Goal: Task Accomplishment & Management: Complete application form

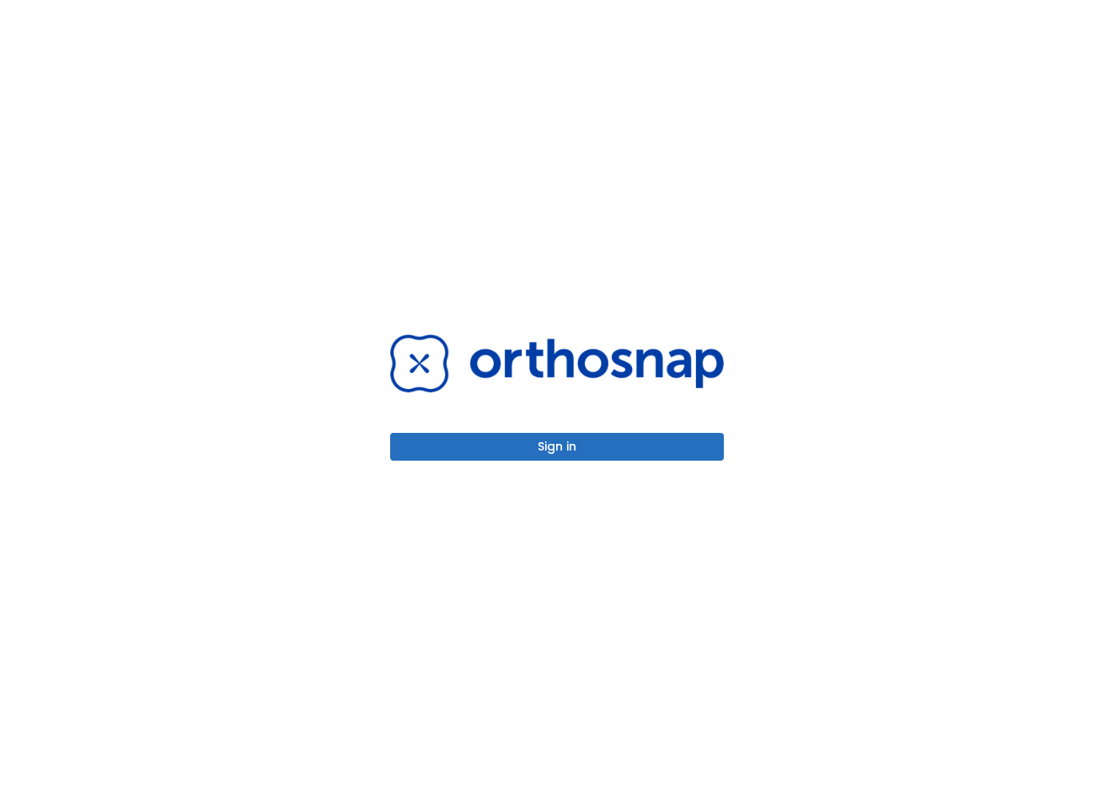
click at [553, 442] on button "Sign in" at bounding box center [557, 447] width 334 height 28
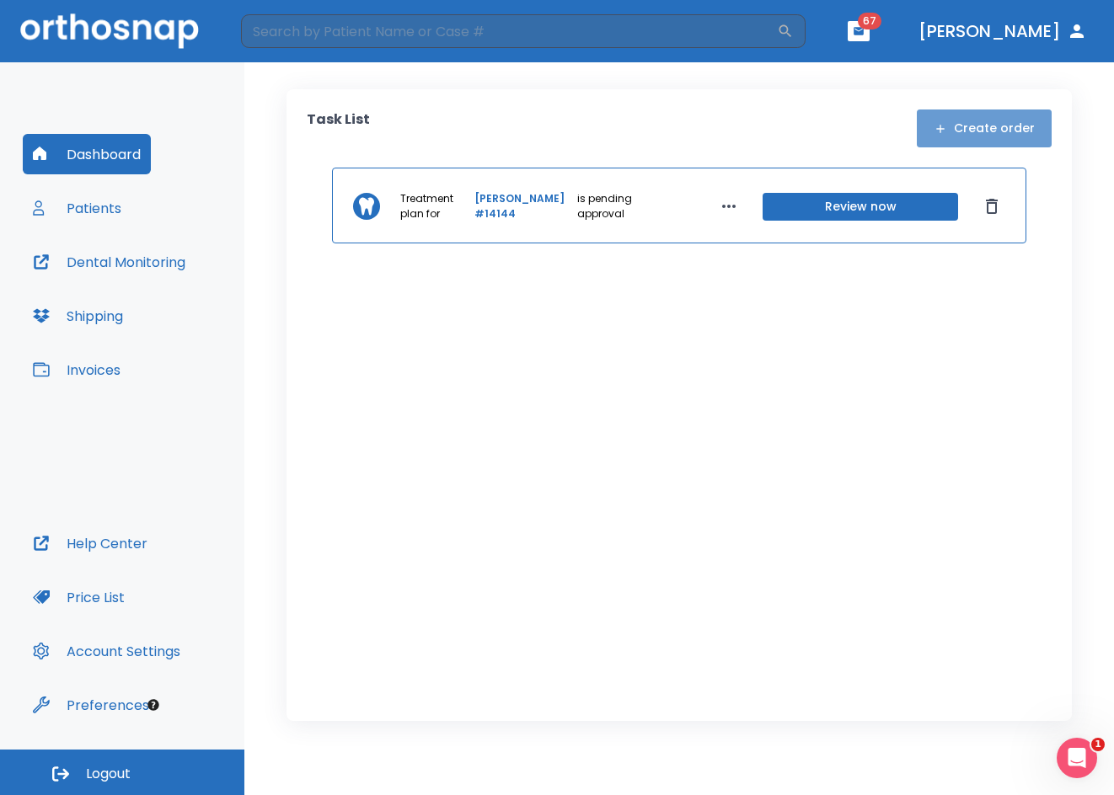
click at [997, 124] on button "Create order" at bounding box center [984, 129] width 135 height 38
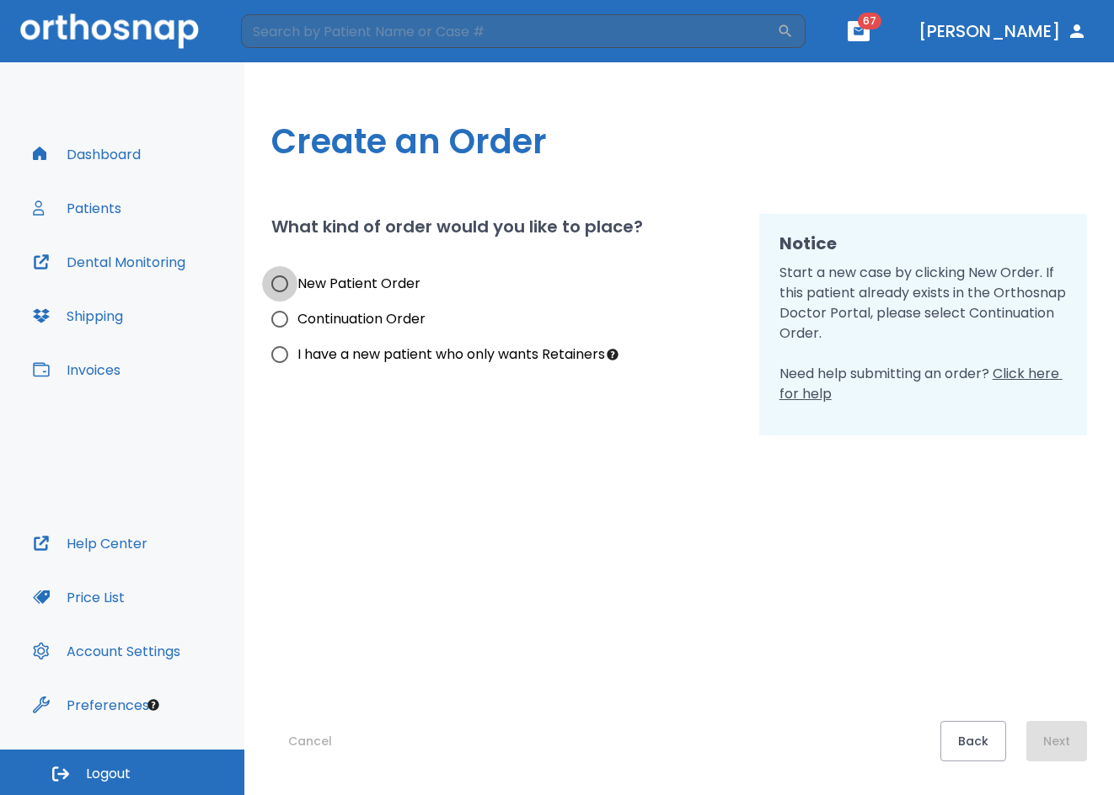
click at [280, 286] on input "New Patient Order" at bounding box center [279, 283] width 35 height 35
radio input "true"
click at [1050, 730] on button "Next" at bounding box center [1056, 741] width 61 height 40
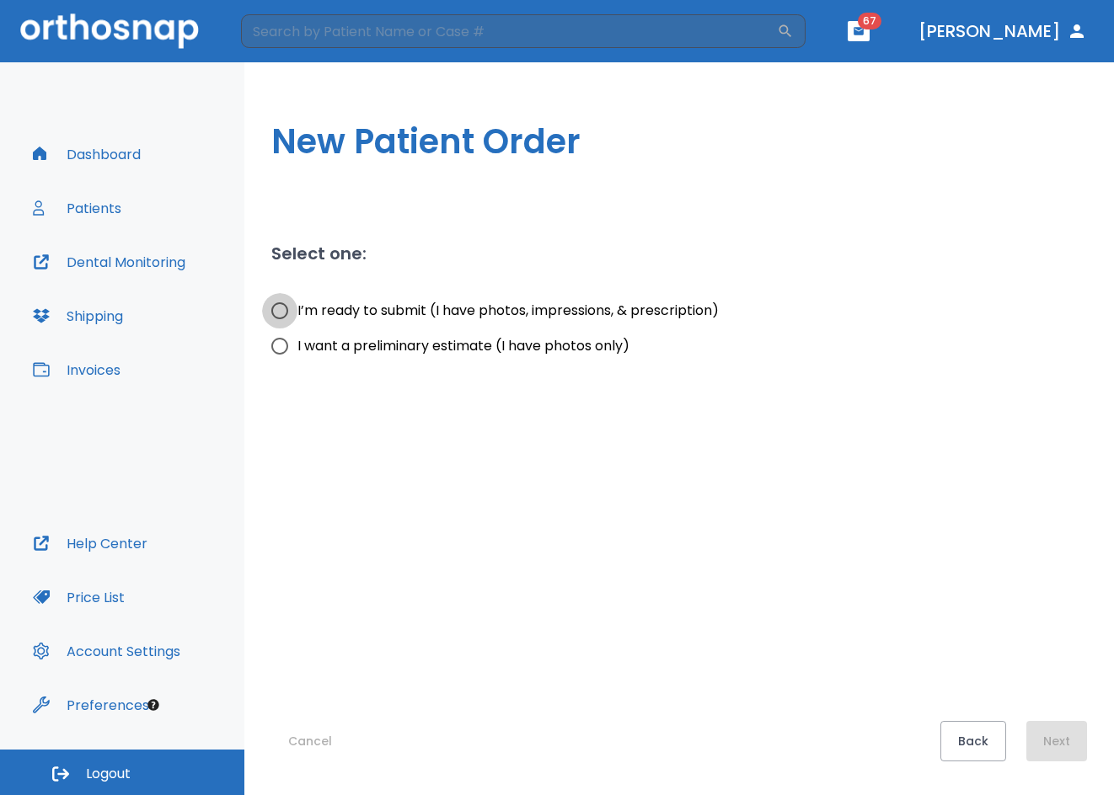
click at [282, 310] on input "I’m ready to submit (I have photos, impressions, & prescription)" at bounding box center [279, 310] width 35 height 35
radio input "true"
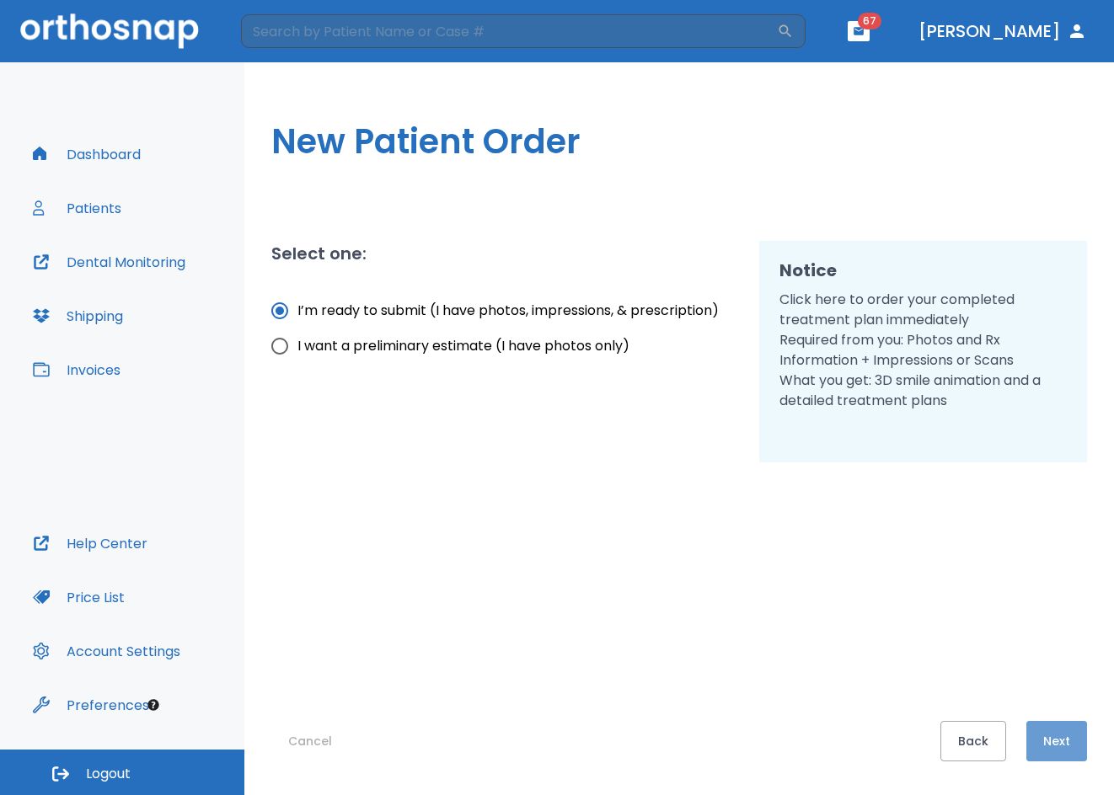
click at [1066, 740] on button "Next" at bounding box center [1056, 741] width 61 height 40
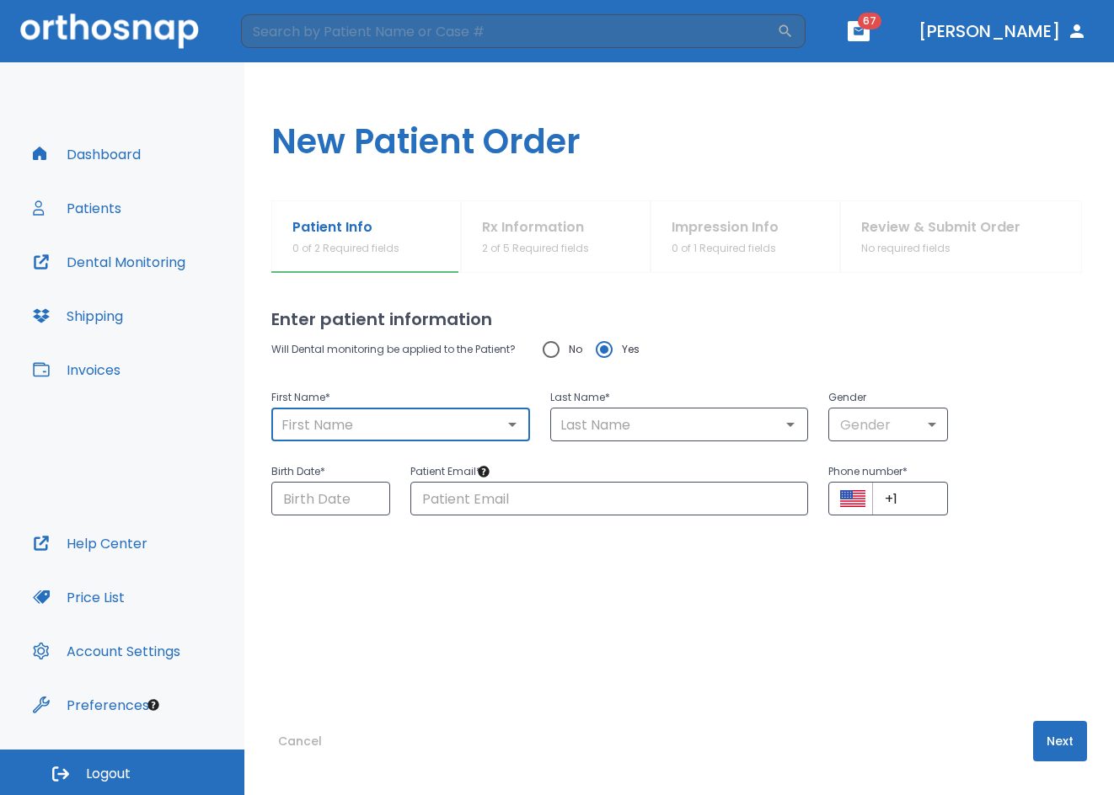
click at [302, 419] on input "text" at bounding box center [400, 425] width 249 height 24
click at [617, 412] on div "​" at bounding box center [679, 425] width 259 height 34
type input "[PERSON_NAME]"
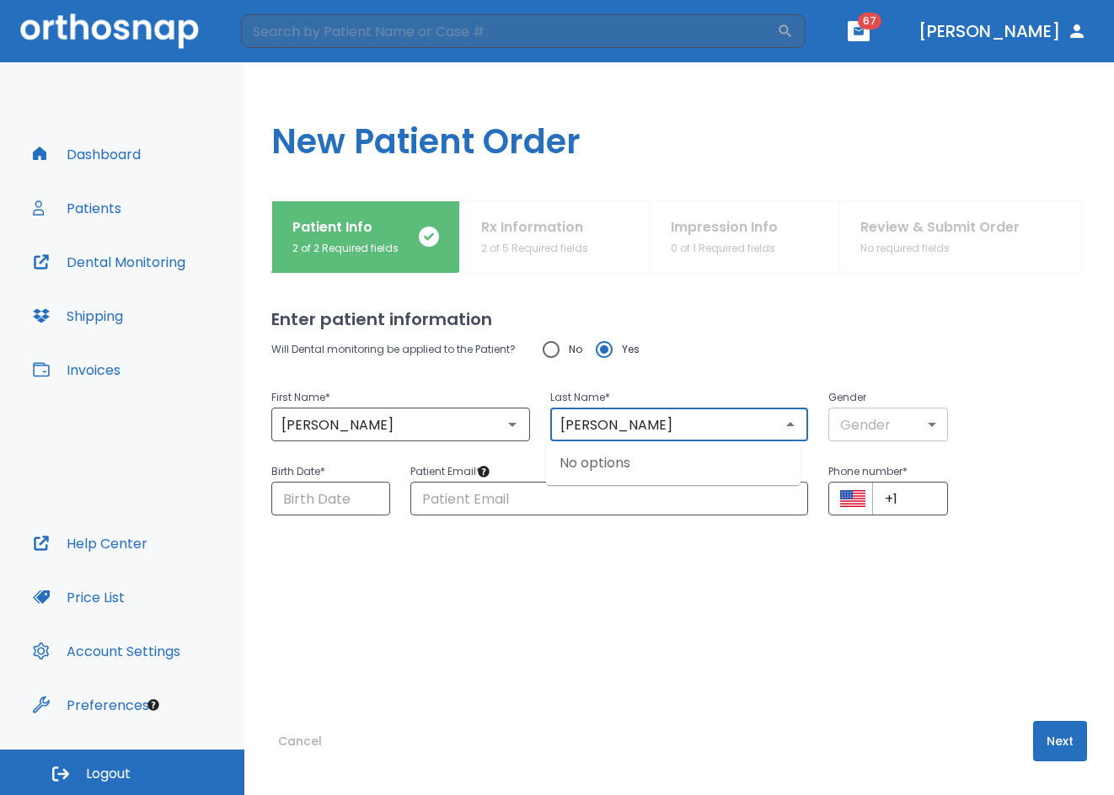
type input "[PERSON_NAME]"
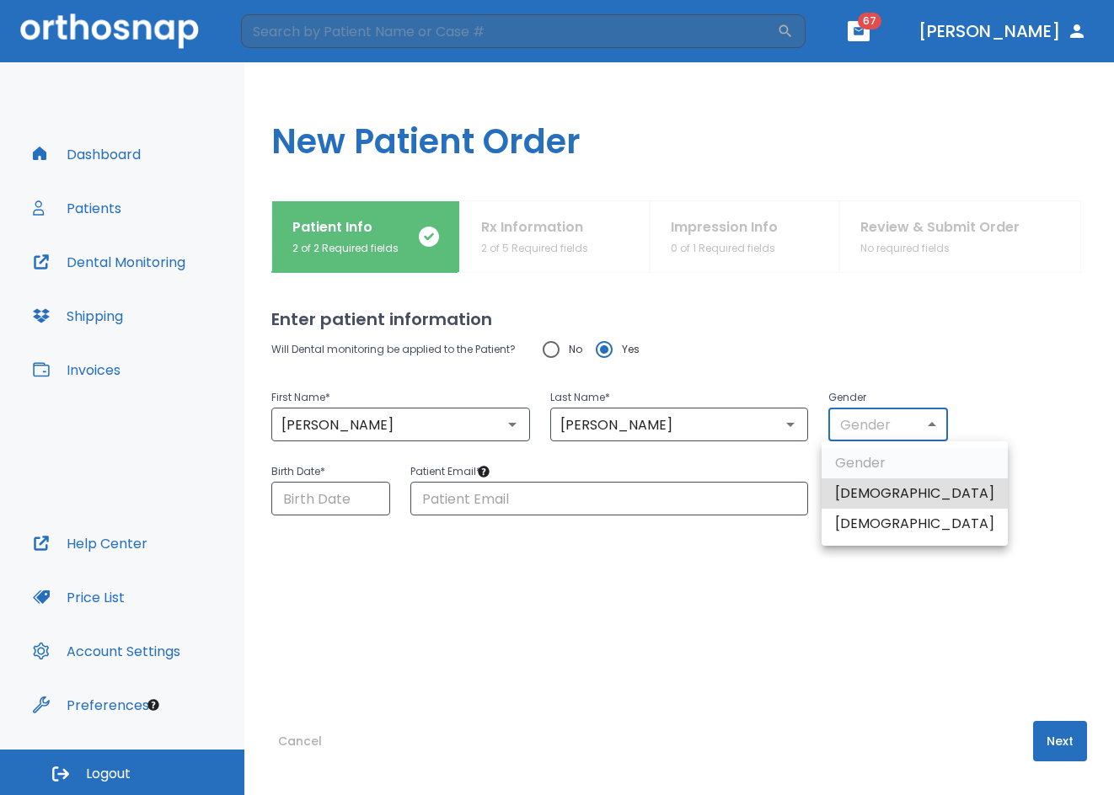
click at [838, 418] on body "​ 67 [PERSON_NAME] Dashboard Patients Dental Monitoring Shipping Invoices Help …" at bounding box center [557, 397] width 1114 height 795
click at [836, 523] on li "[DEMOGRAPHIC_DATA]" at bounding box center [914, 524] width 186 height 30
type input "0"
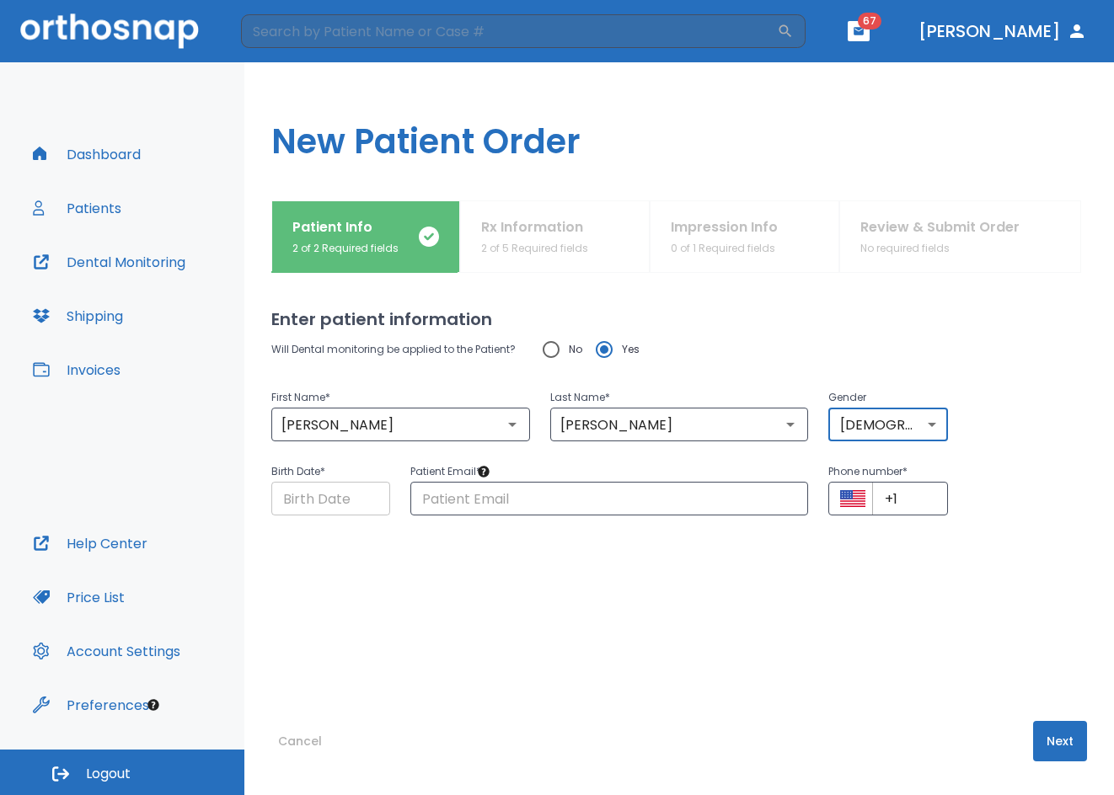
click at [304, 504] on input "Choose date" at bounding box center [330, 499] width 119 height 34
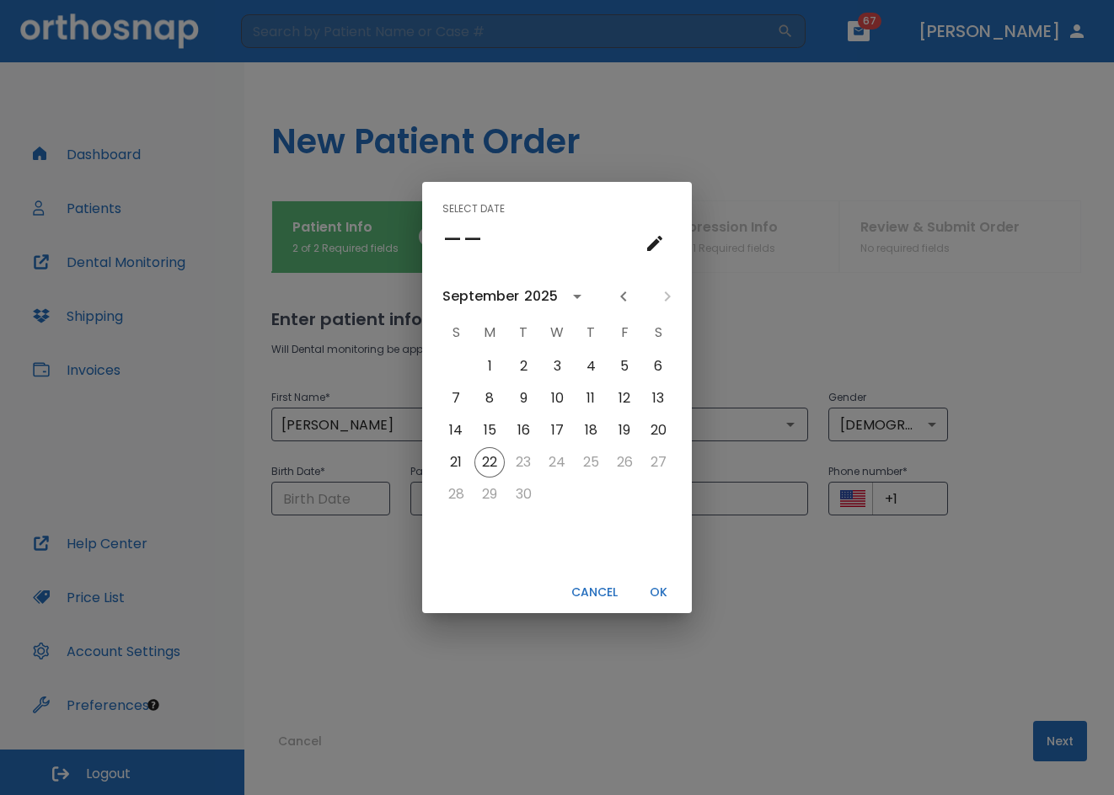
click at [365, 510] on div "Select date –– [DATE] S M T W T F S 1 2 3 4 5 6 7 8 9 10 11 12 13 14 15 16 17 1…" at bounding box center [557, 397] width 1114 height 795
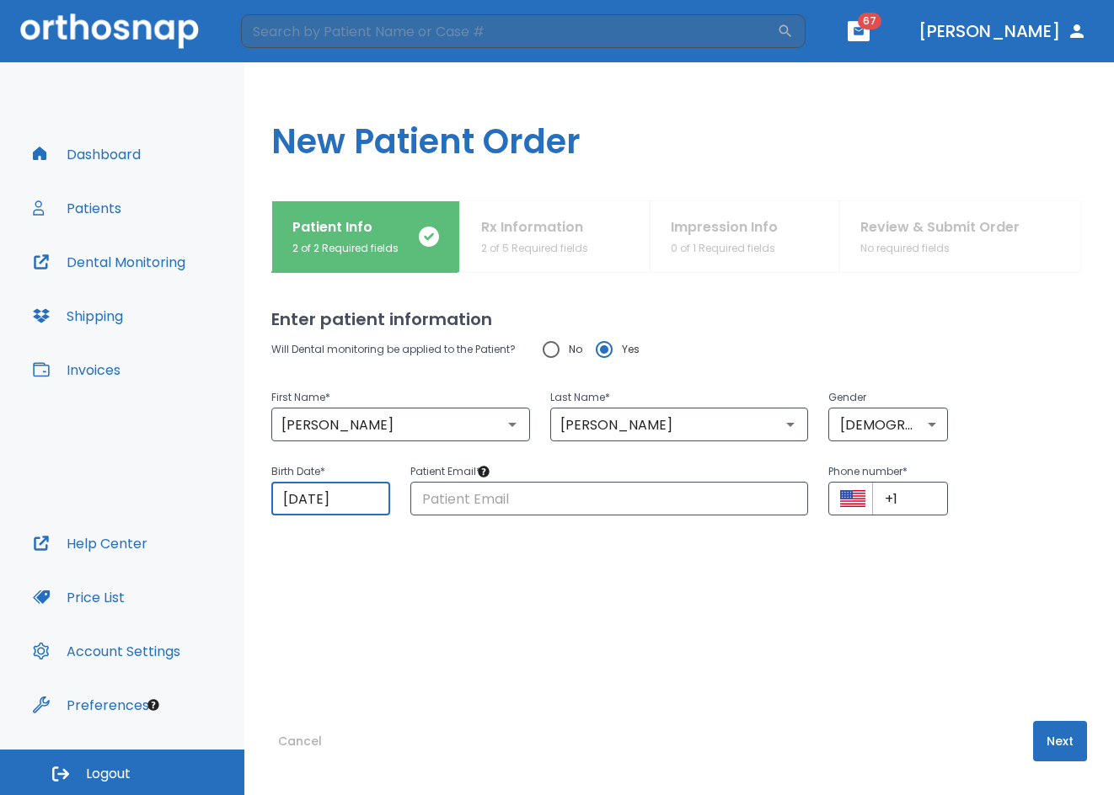
click at [339, 502] on input "[DATE]" at bounding box center [330, 499] width 119 height 34
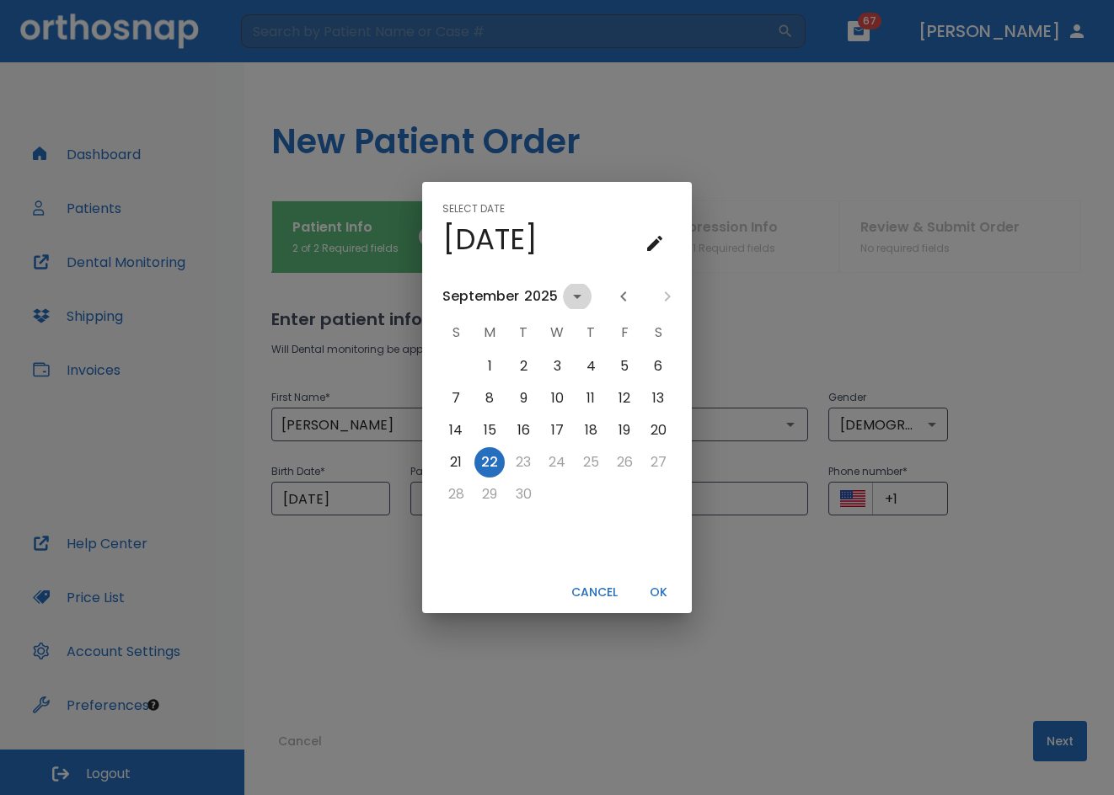
click at [580, 297] on icon "calendar view is open, switch to year view" at bounding box center [577, 296] width 20 height 20
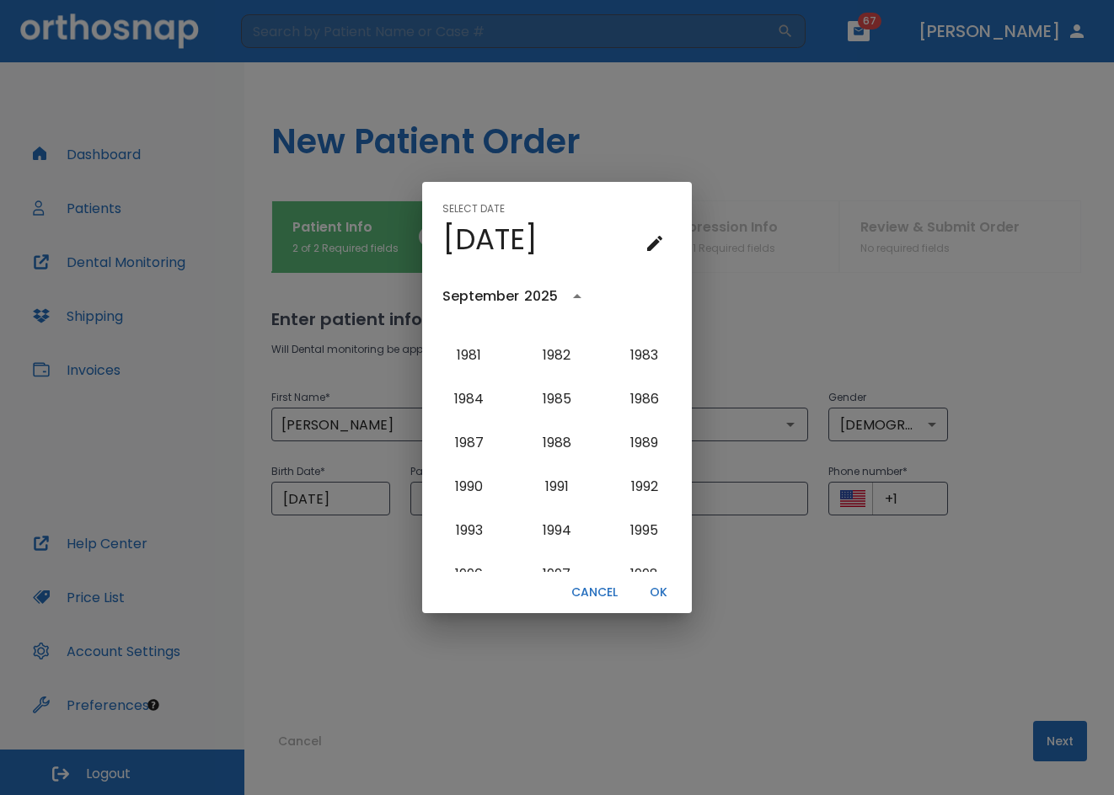
scroll to position [1184, 0]
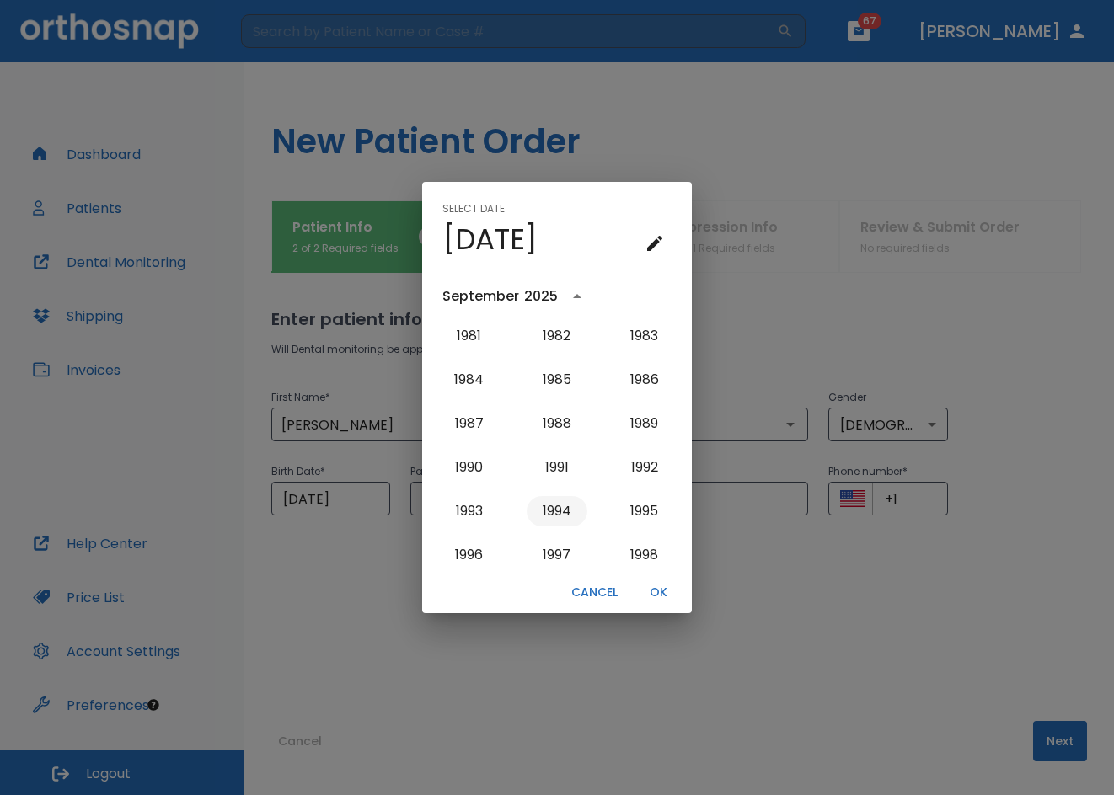
click at [548, 523] on button "1994" at bounding box center [556, 511] width 61 height 30
type input "[DATE]"
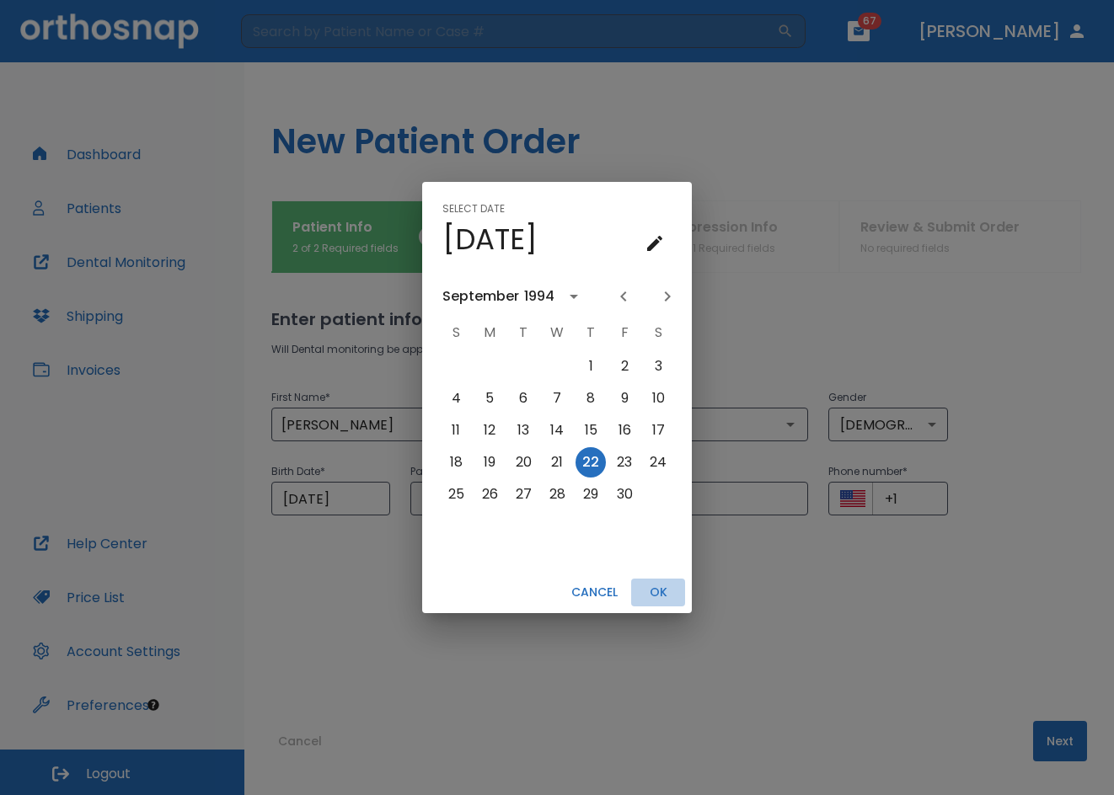
click at [651, 596] on button "OK" at bounding box center [658, 593] width 54 height 28
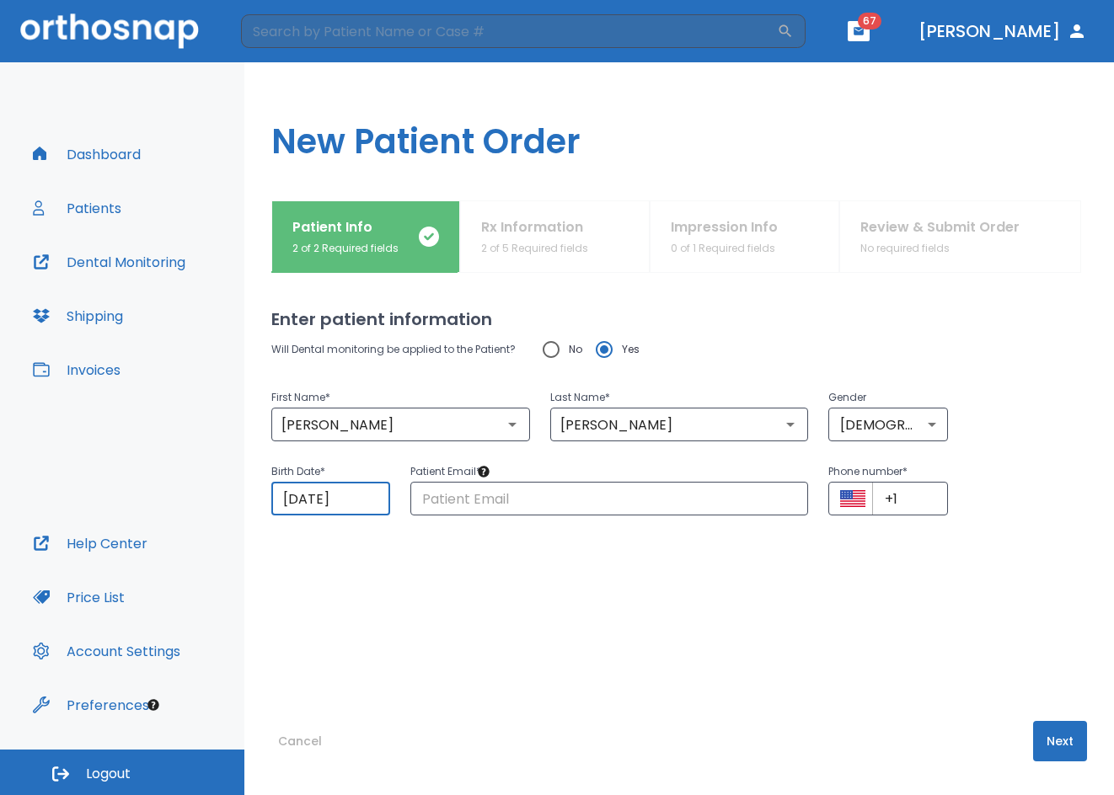
click at [332, 506] on input "[DATE]" at bounding box center [330, 499] width 119 height 34
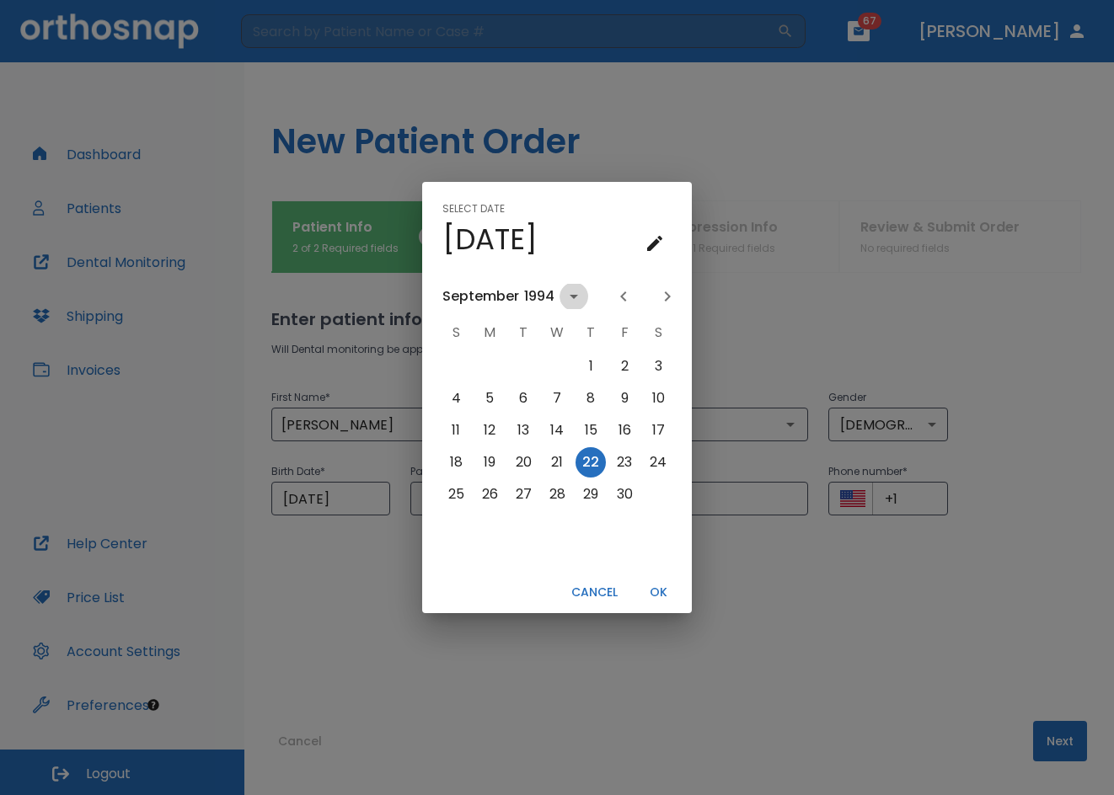
click at [578, 292] on icon "calendar view is open, switch to year view" at bounding box center [574, 296] width 20 height 20
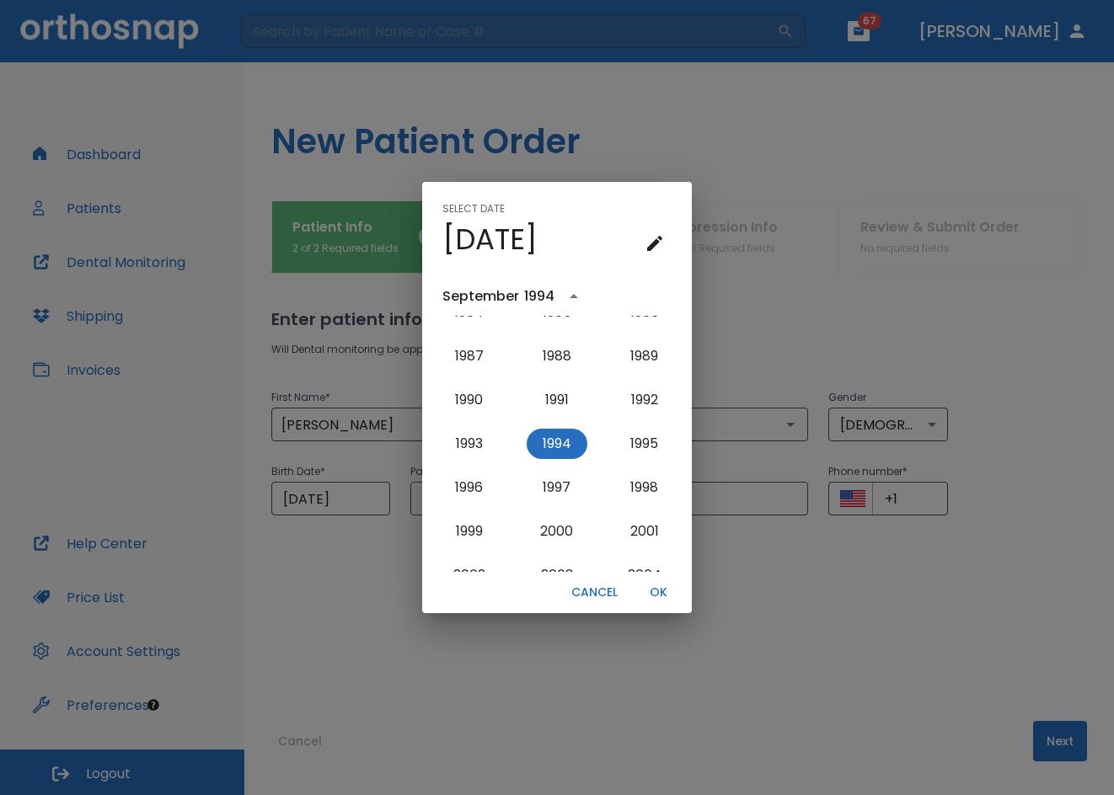
click at [580, 283] on div "[DATE] 1900 1901 1902 1903 1904 1905 1906 1907 1908 1909 1910 1911 1912 1913 19…" at bounding box center [557, 421] width 270 height 302
click at [537, 241] on h4 "[DATE]" at bounding box center [489, 239] width 95 height 35
click at [643, 249] on button "calendar view is open, go to text input view" at bounding box center [655, 244] width 34 height 34
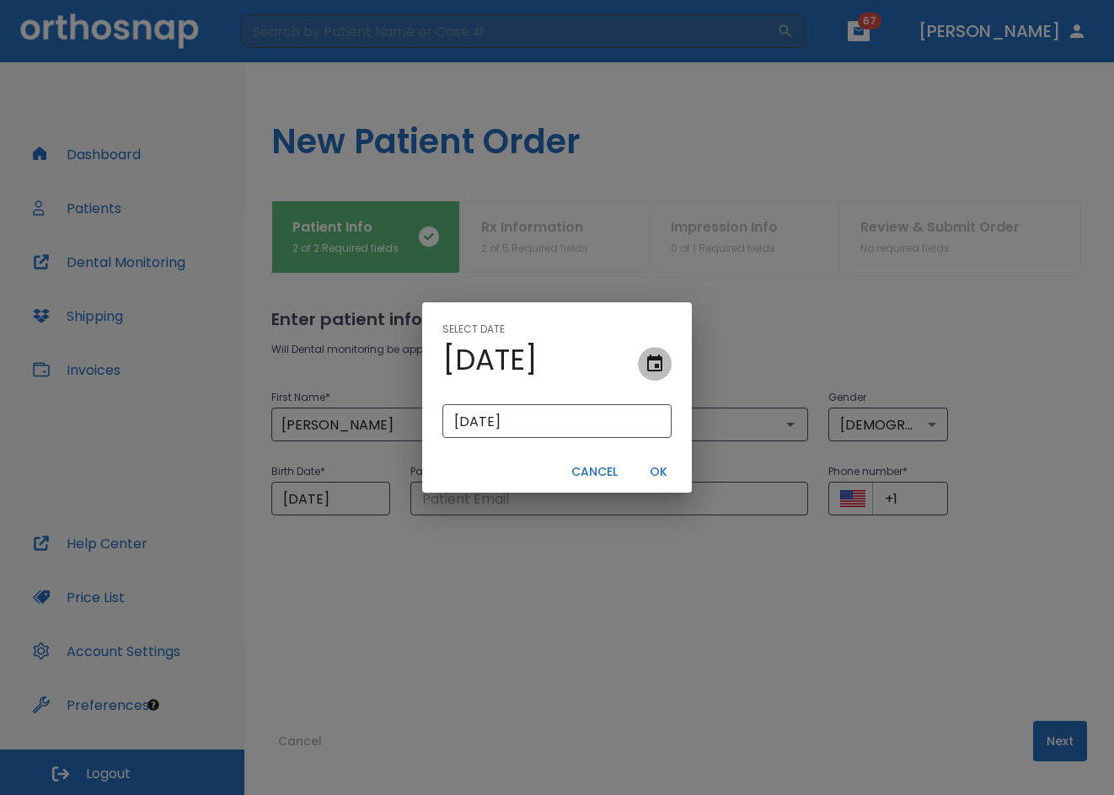
click at [659, 361] on icon "text input view is open, go to calendar view" at bounding box center [654, 364] width 20 height 20
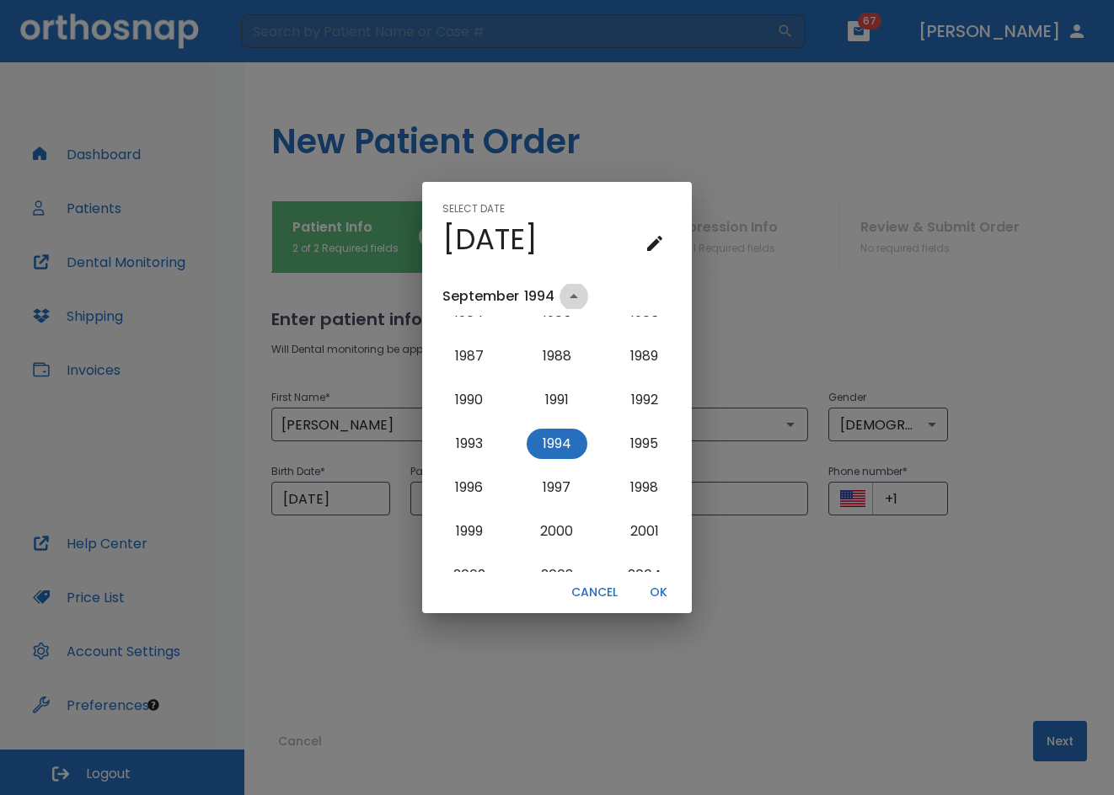
click at [577, 291] on icon "year view is open, switch to calendar view" at bounding box center [574, 296] width 20 height 20
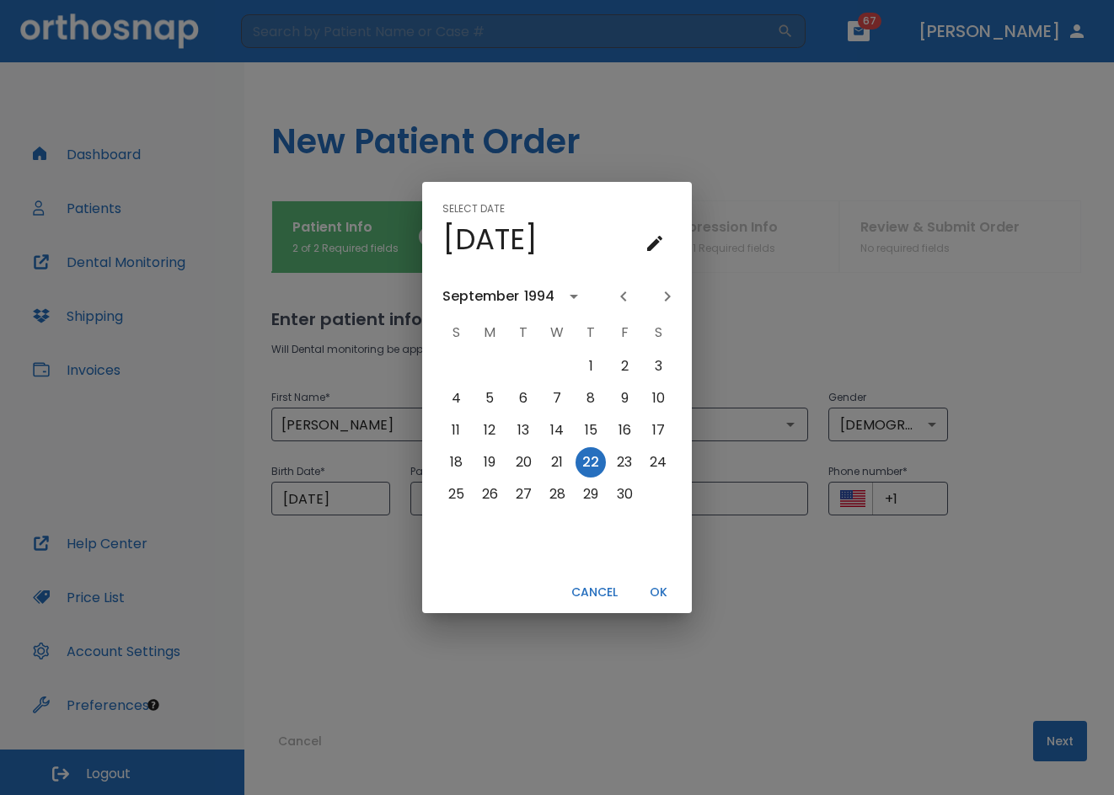
click at [490, 294] on div "September" at bounding box center [480, 296] width 77 height 20
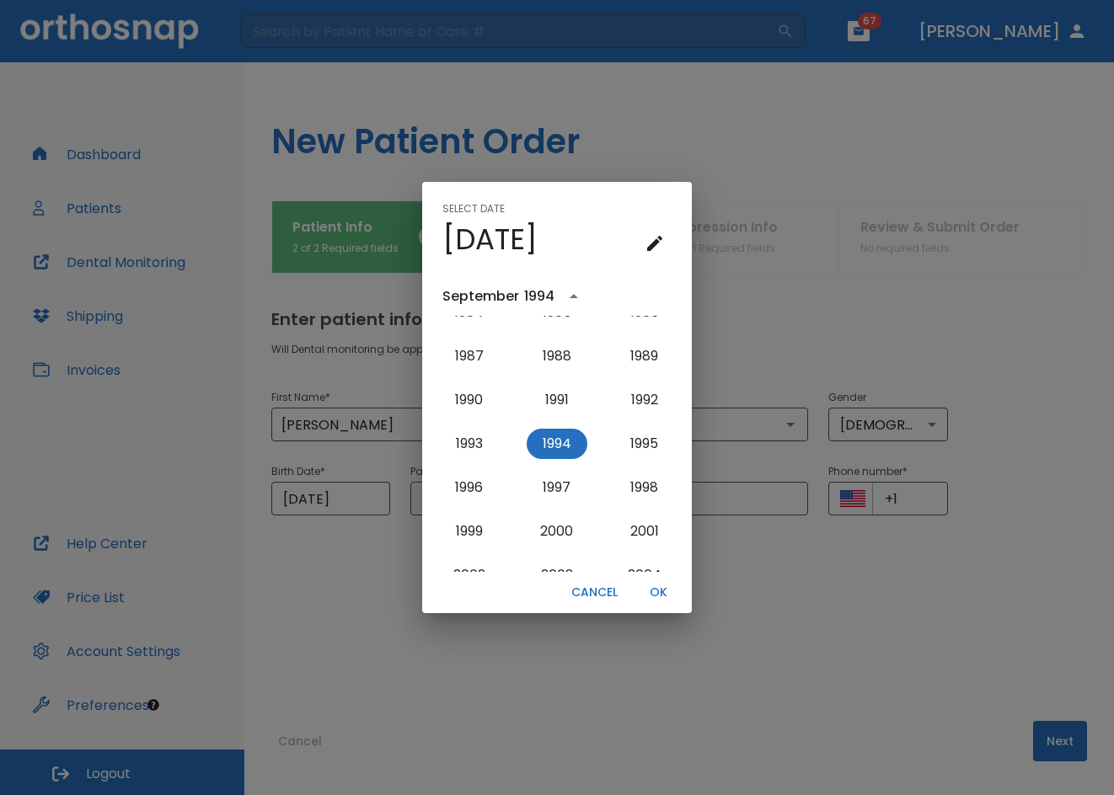
click at [623, 249] on div "[DATE]" at bounding box center [556, 239] width 229 height 35
click at [644, 243] on icon "calendar view is open, go to text input view" at bounding box center [654, 243] width 20 height 20
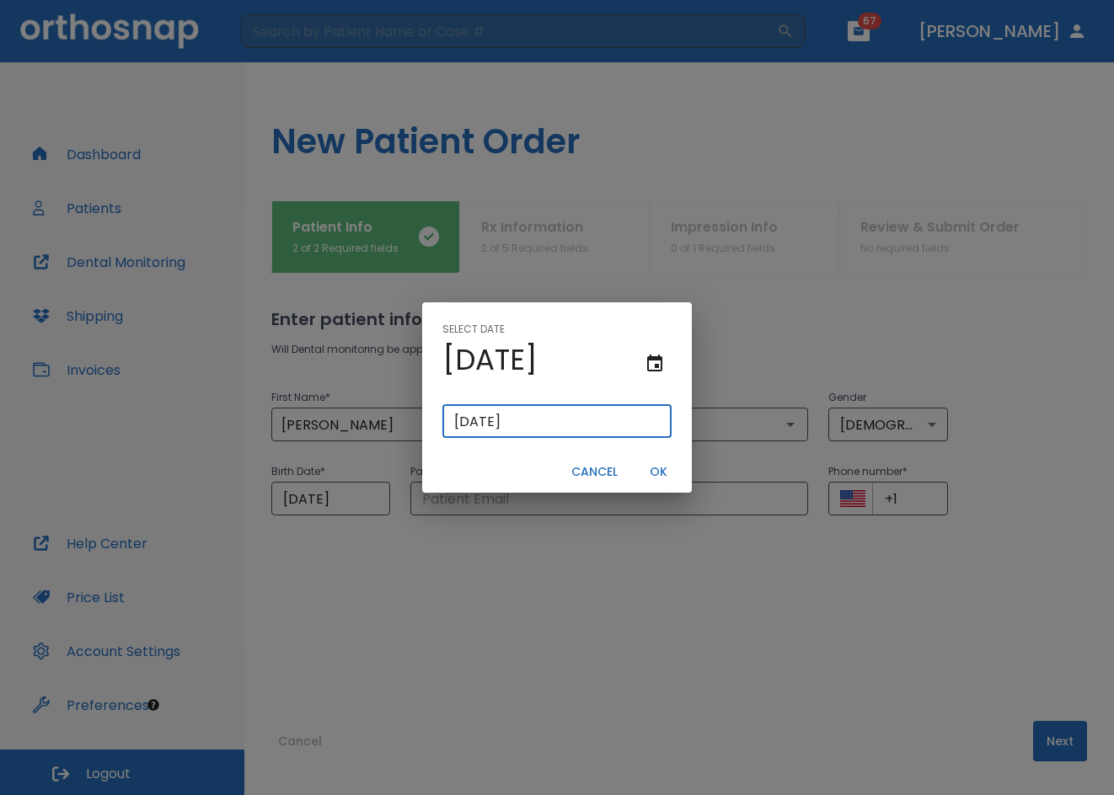
click at [473, 430] on input "[DATE]" at bounding box center [556, 421] width 229 height 34
type input "0/22/1994"
type input "[DATE]"
click at [670, 470] on button "OK" at bounding box center [658, 472] width 54 height 28
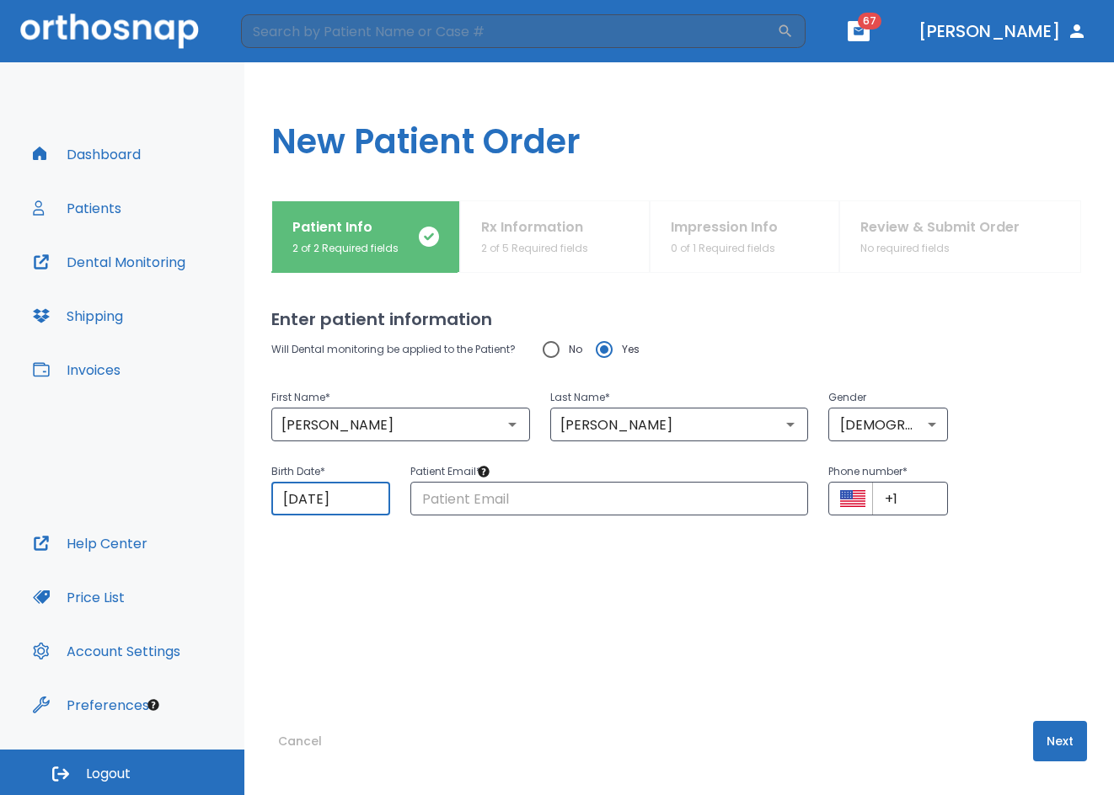
click at [1038, 727] on button "Next" at bounding box center [1060, 741] width 54 height 40
click at [462, 492] on input "text" at bounding box center [609, 499] width 398 height 34
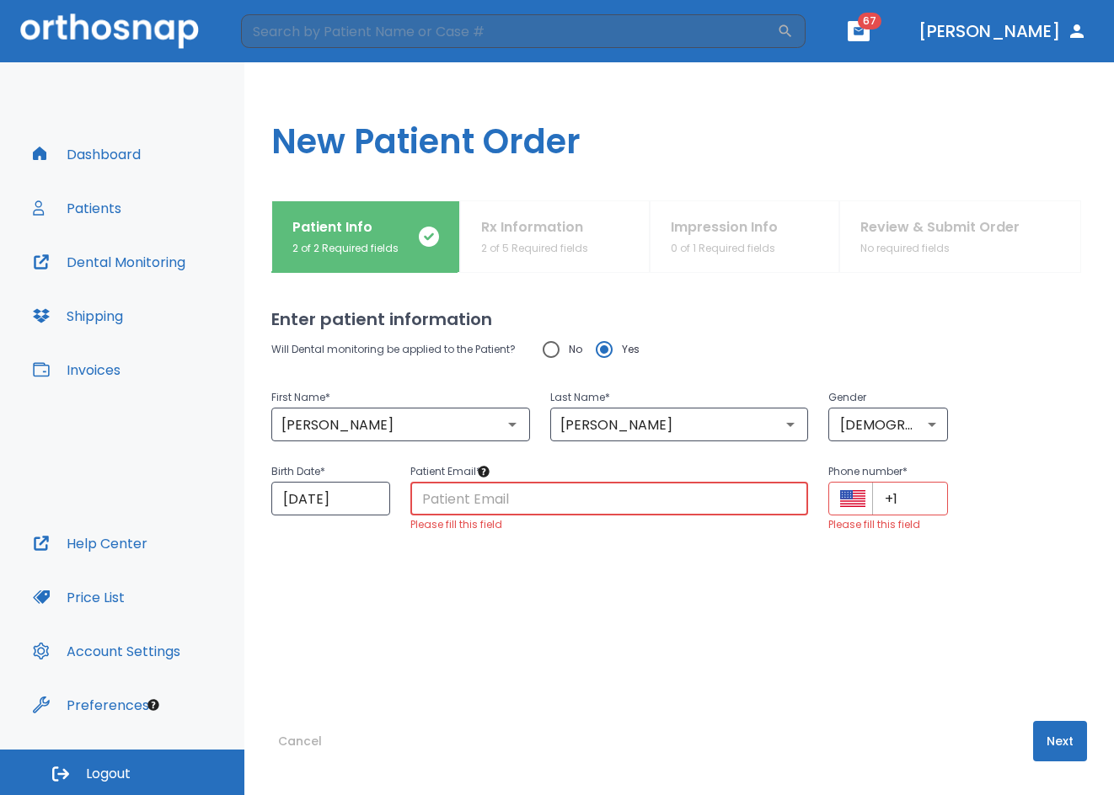
click at [486, 505] on input "text" at bounding box center [609, 499] width 398 height 34
paste input "[EMAIL_ADDRESS][DOMAIN_NAME]"
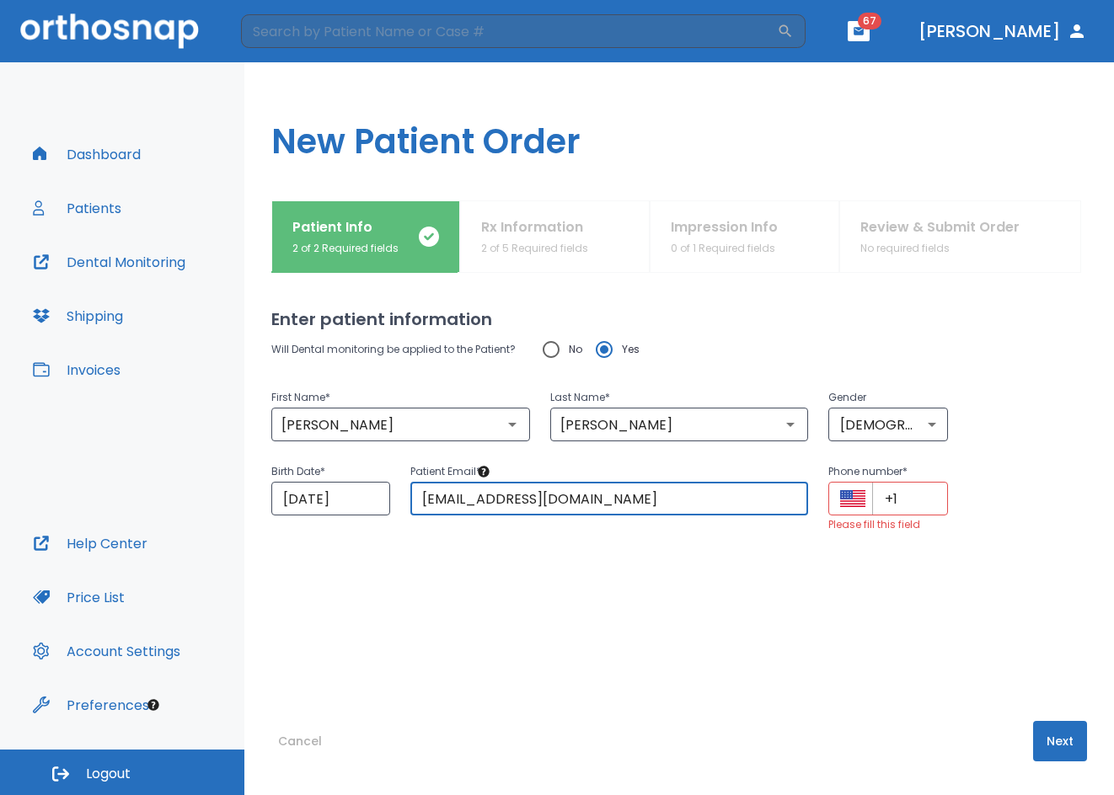
type input "[EMAIL_ADDRESS][DOMAIN_NAME]"
click at [874, 502] on input "+1" at bounding box center [909, 499] width 75 height 34
click at [844, 502] on icon "Select country" at bounding box center [852, 498] width 25 height 17
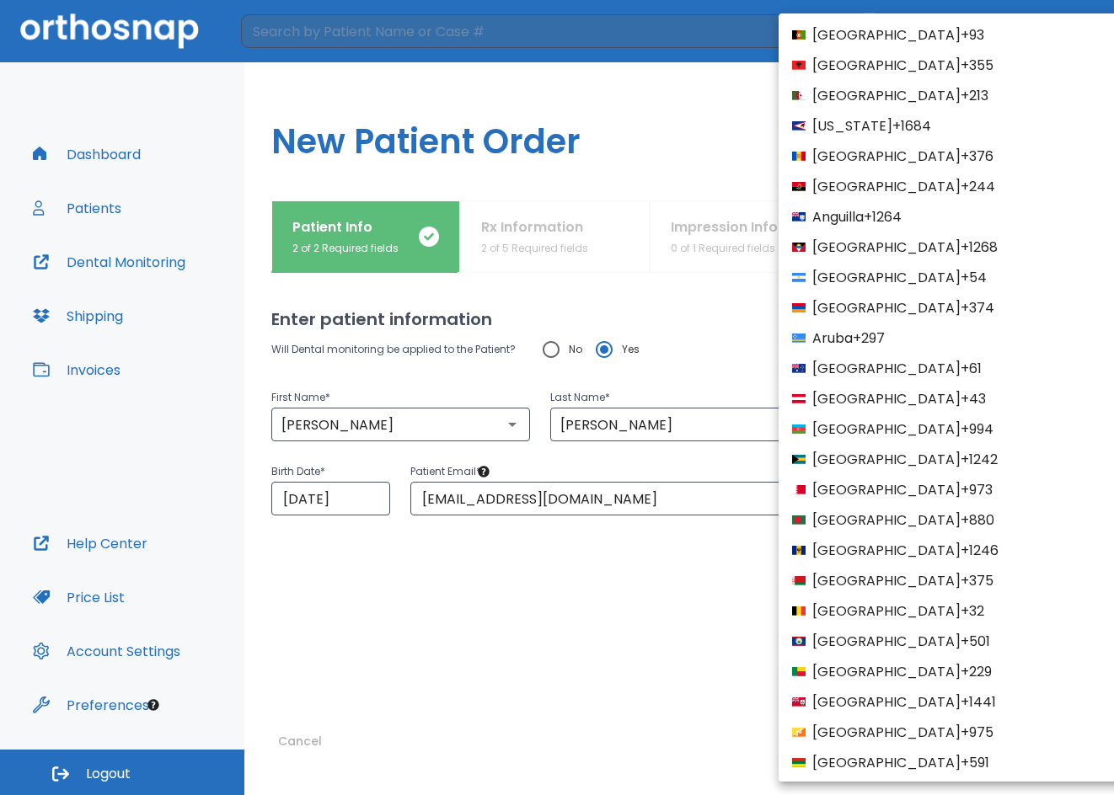
scroll to position [6342, 0]
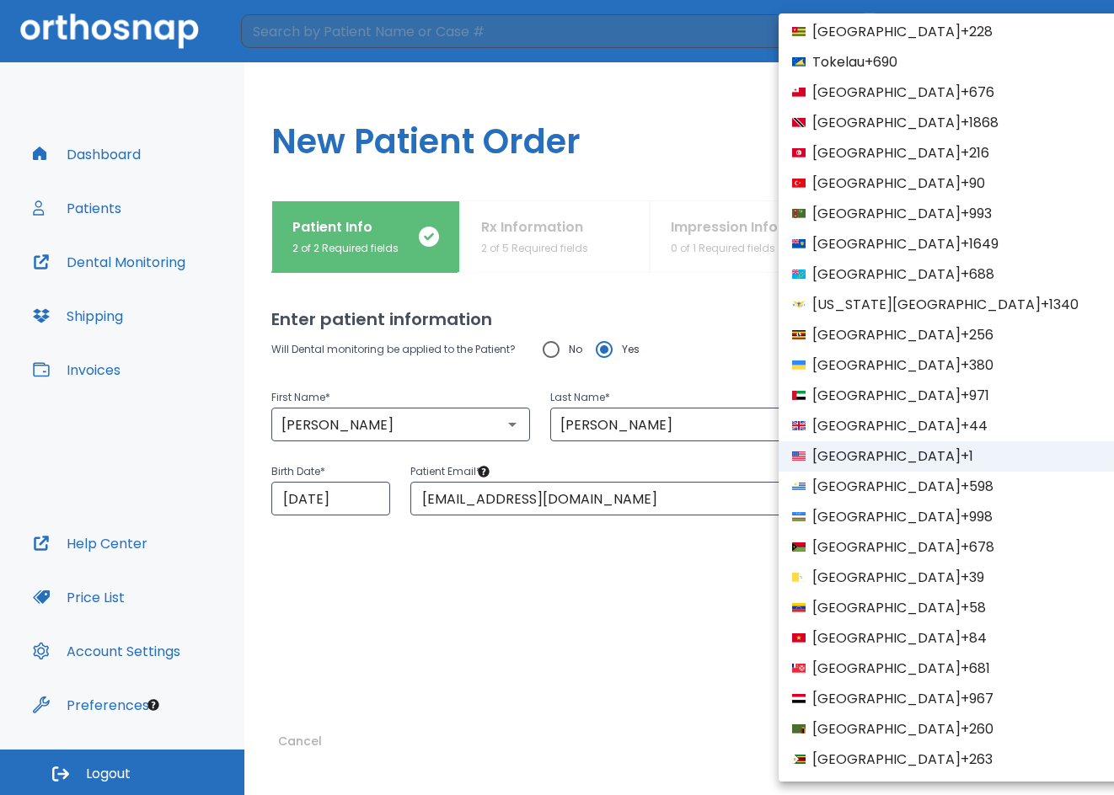
click at [575, 627] on div at bounding box center [557, 397] width 1114 height 795
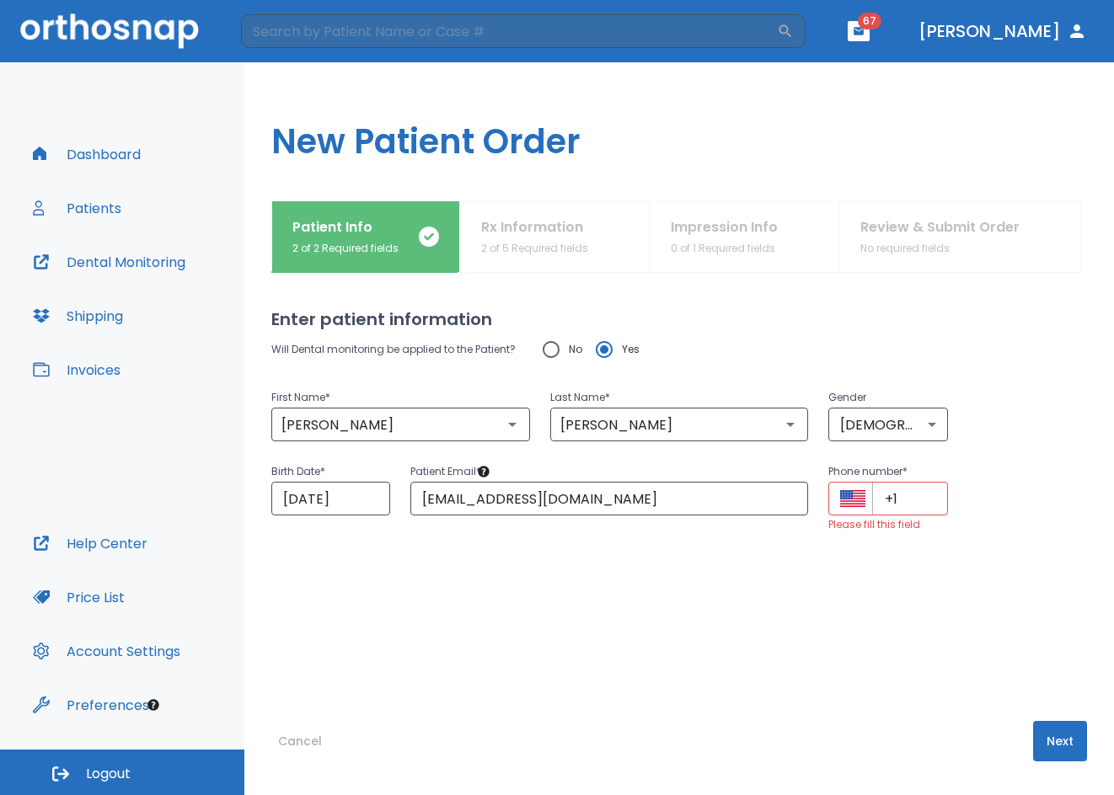
click at [895, 507] on input "+1" at bounding box center [909, 499] width 75 height 34
click at [902, 500] on input "+1" at bounding box center [909, 499] width 75 height 34
paste input "(190) 448-3028"
click at [876, 514] on input "+1 (190) 448-3028" at bounding box center [909, 499] width 75 height 34
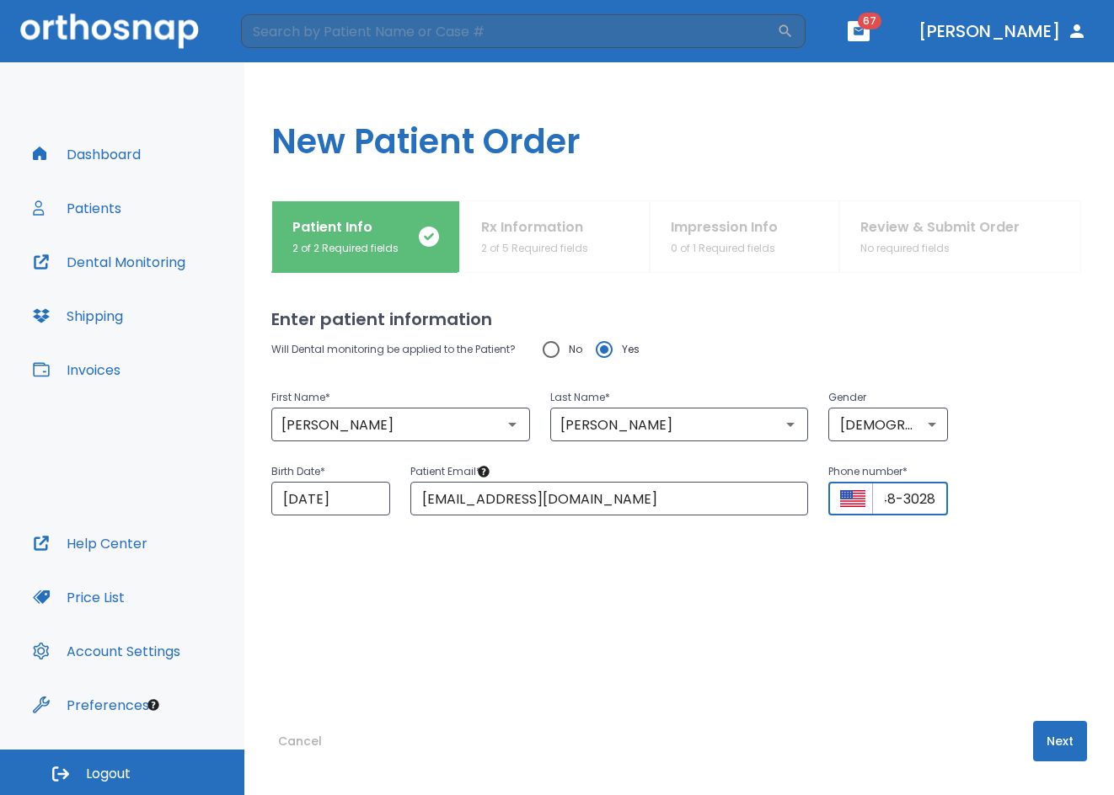
type input "+1 (190) 448-3028"
click at [1045, 751] on button "Next" at bounding box center [1060, 741] width 54 height 40
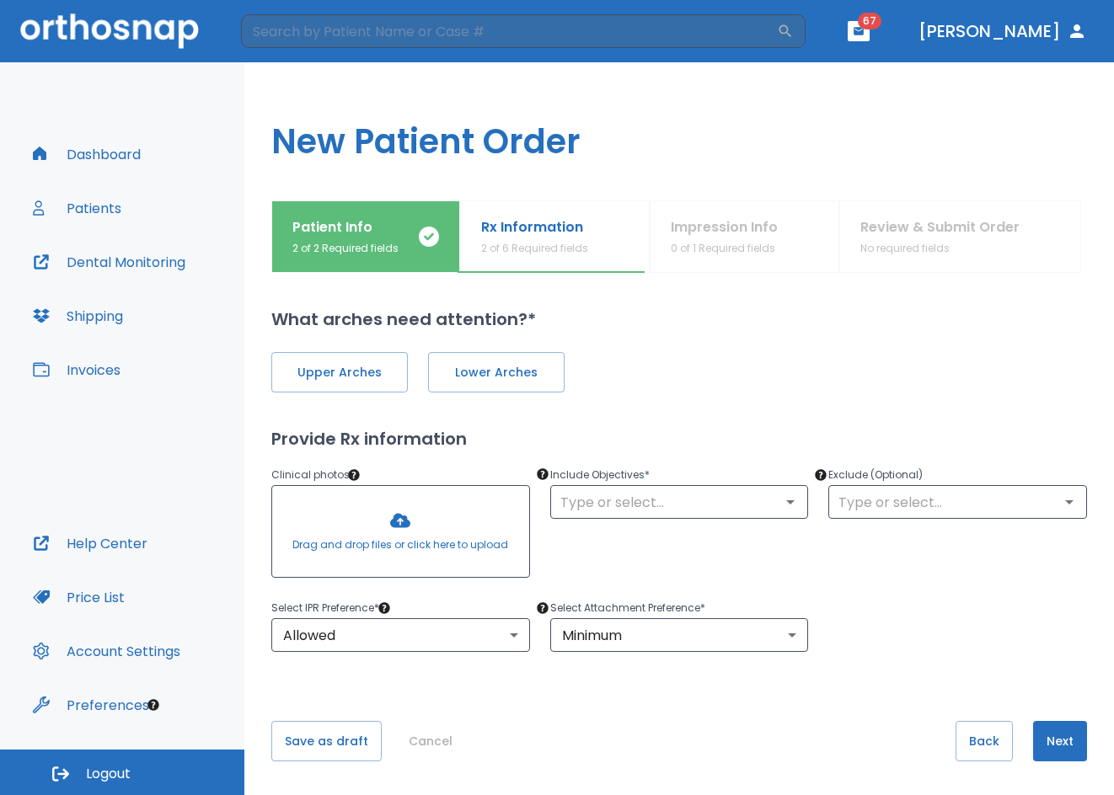
click at [393, 526] on div at bounding box center [400, 531] width 257 height 91
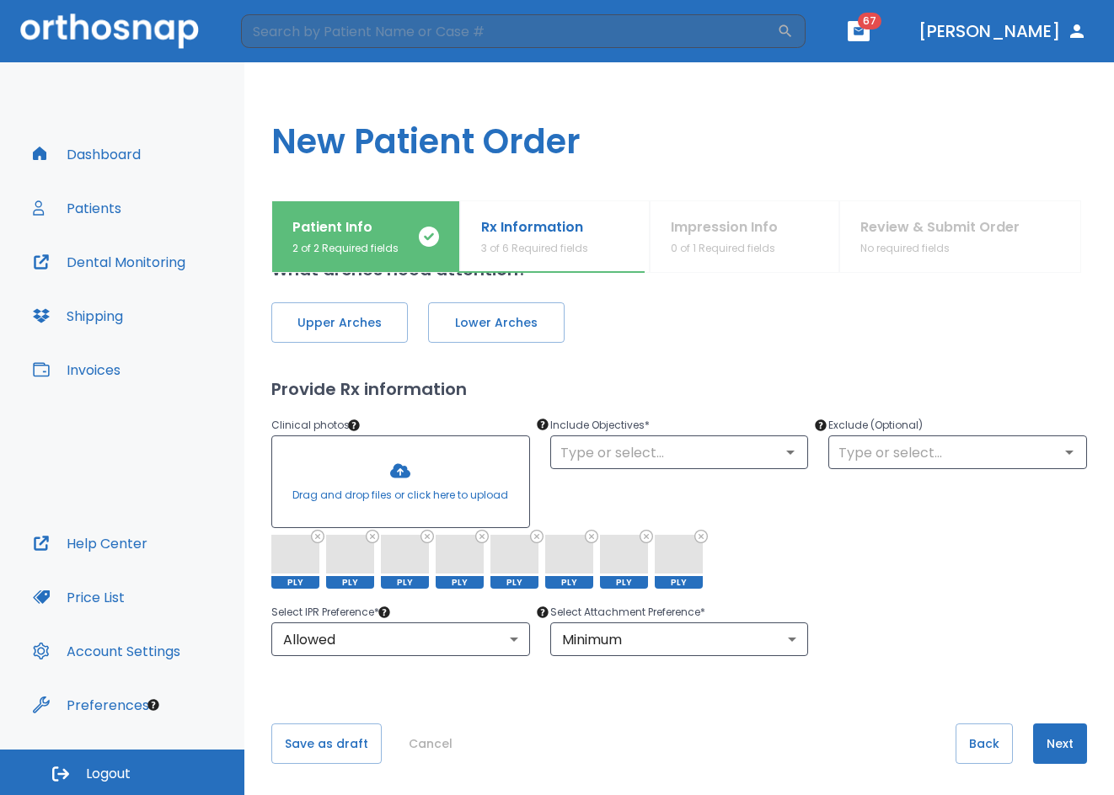
scroll to position [52, 0]
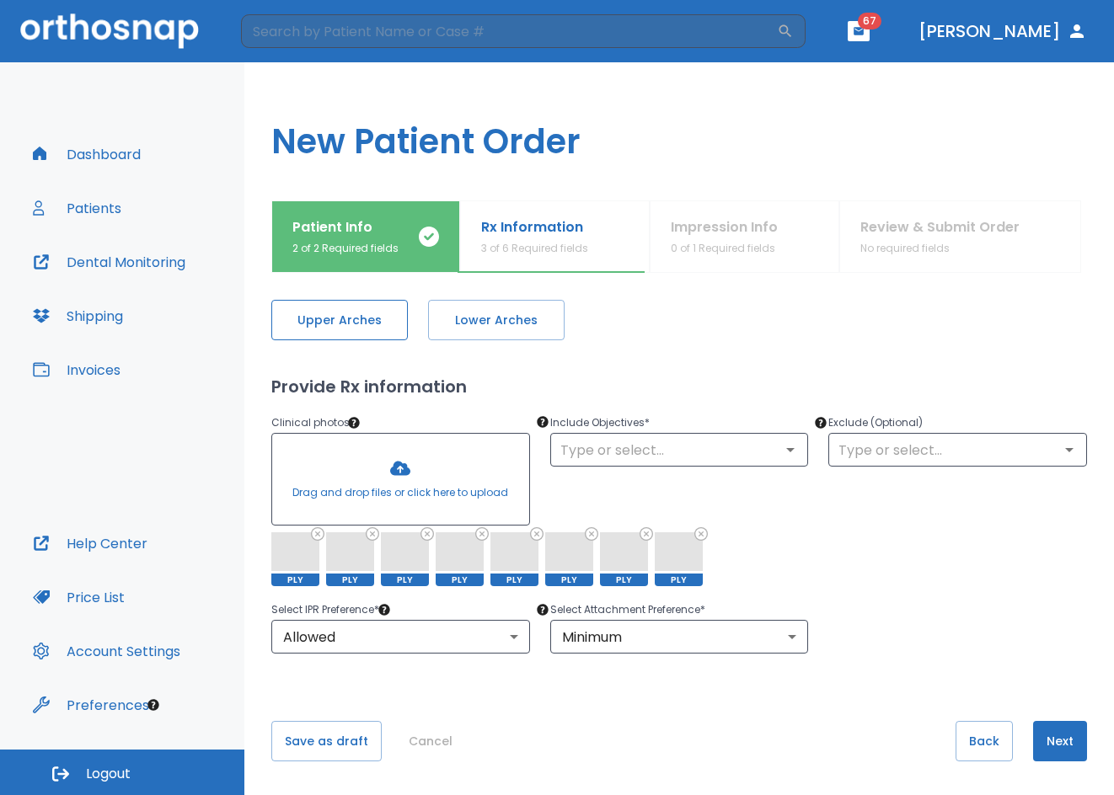
click at [306, 323] on span "Upper Arches" at bounding box center [339, 321] width 101 height 18
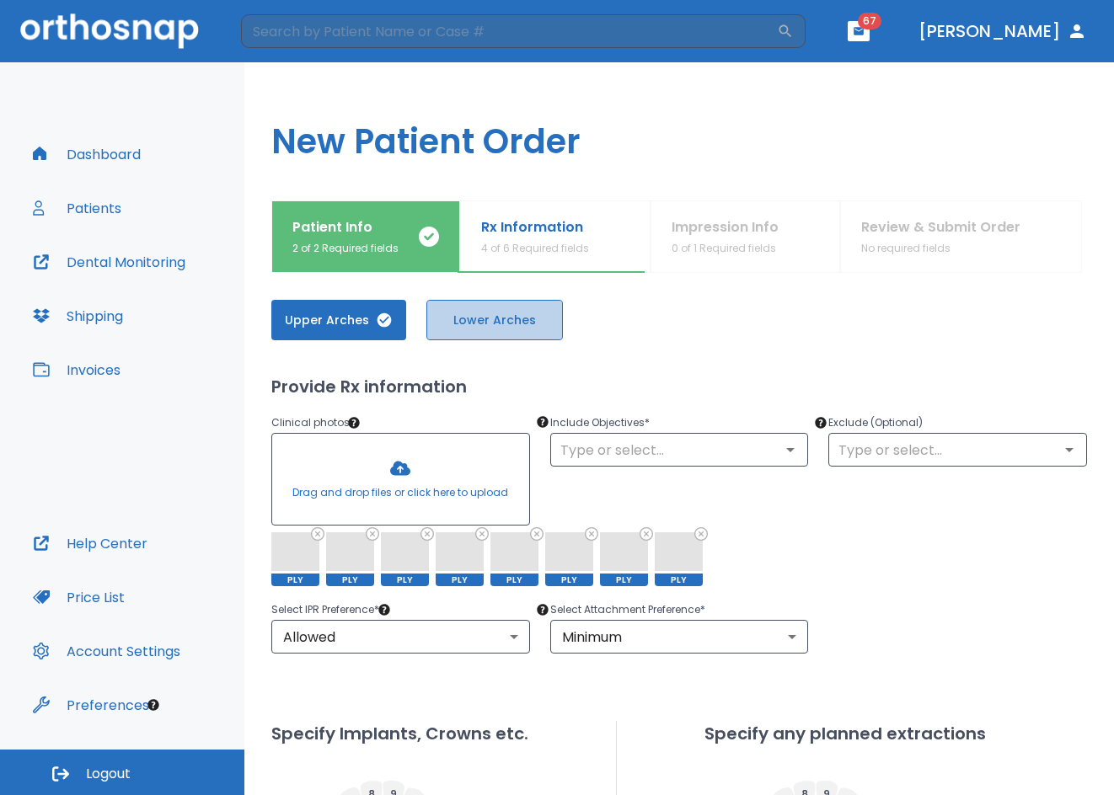
click at [526, 323] on span "Lower Arches" at bounding box center [494, 321] width 101 height 18
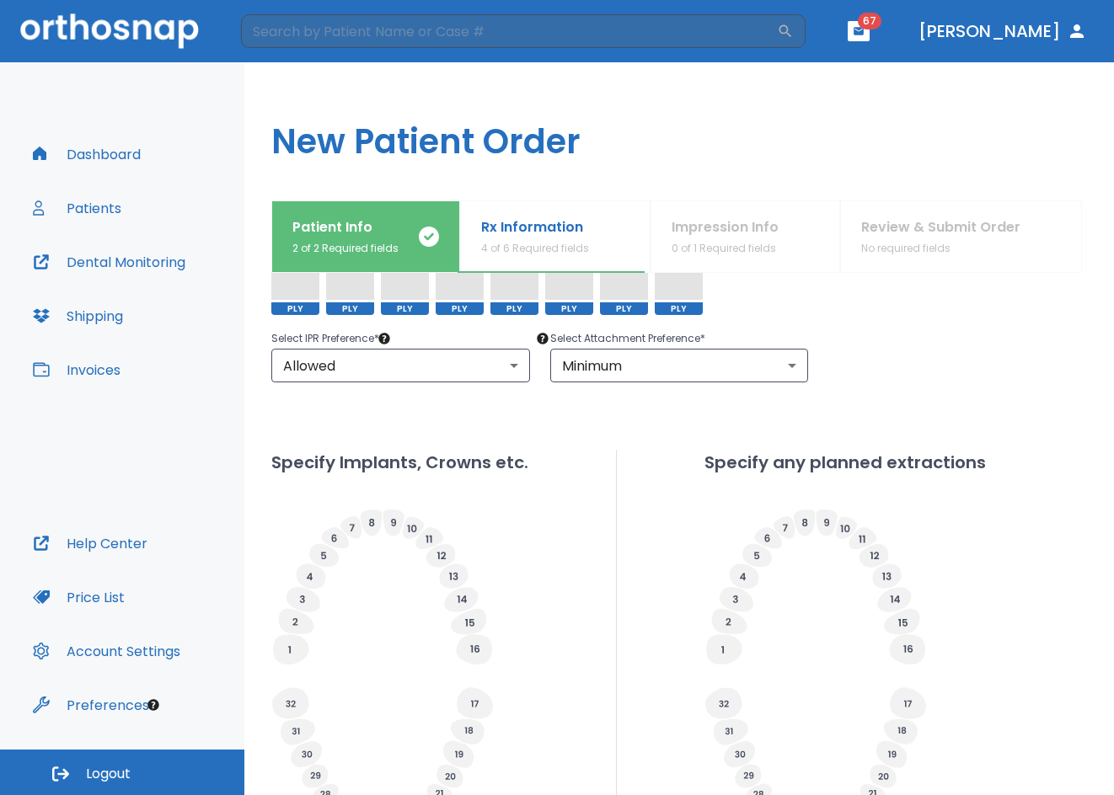
scroll to position [389, 0]
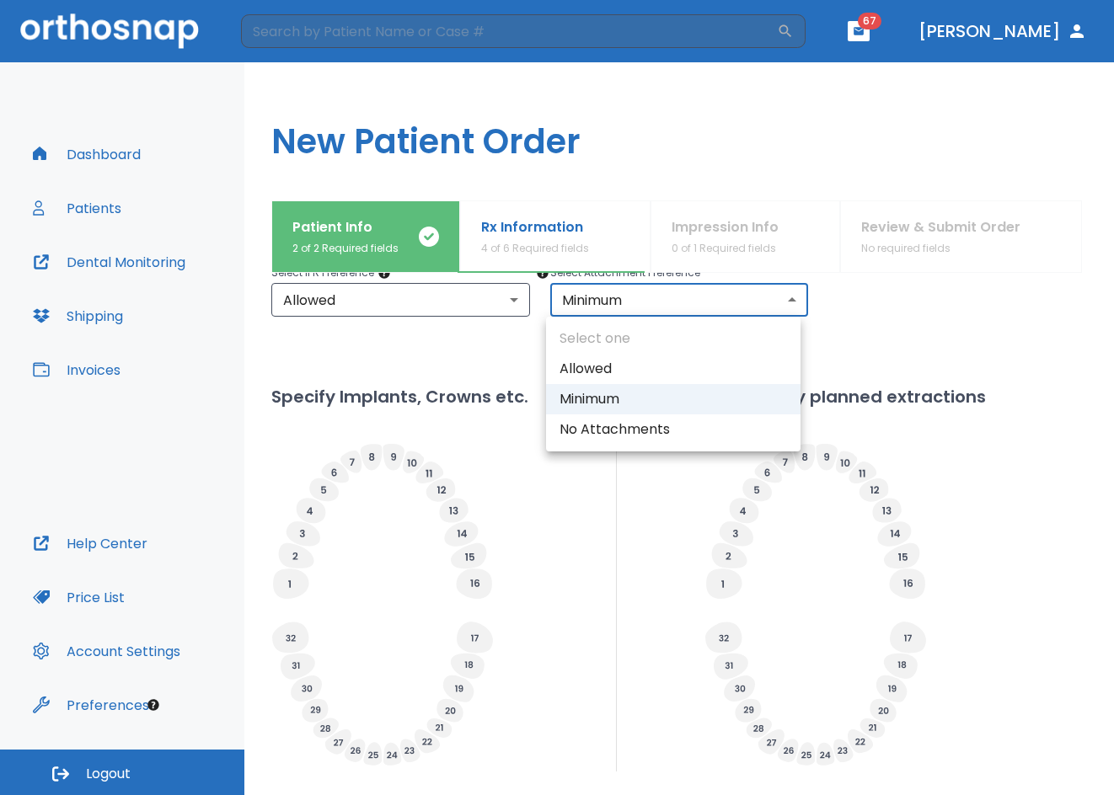
click at [664, 307] on body "​ 67 [PERSON_NAME] Dashboard Patients Dental Monitoring Shipping Invoices Help …" at bounding box center [557, 397] width 1114 height 795
click at [612, 374] on li "Allowed" at bounding box center [673, 369] width 254 height 30
type input "1"
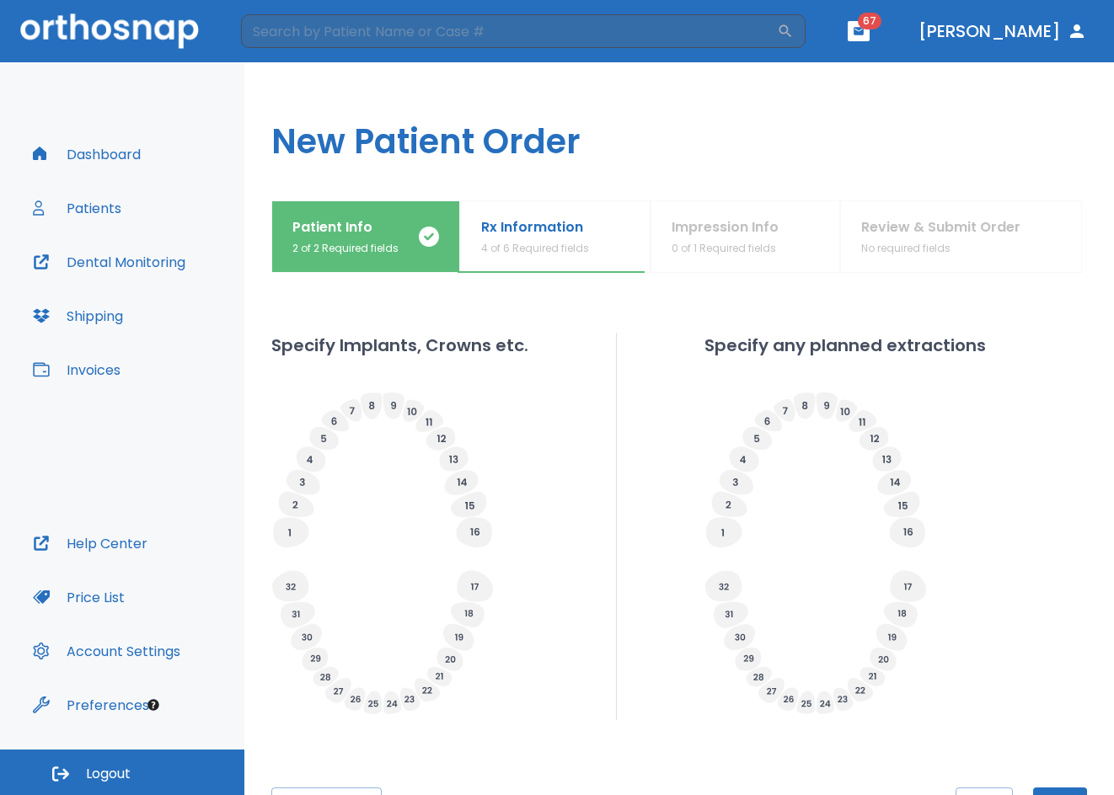
scroll to position [507, 0]
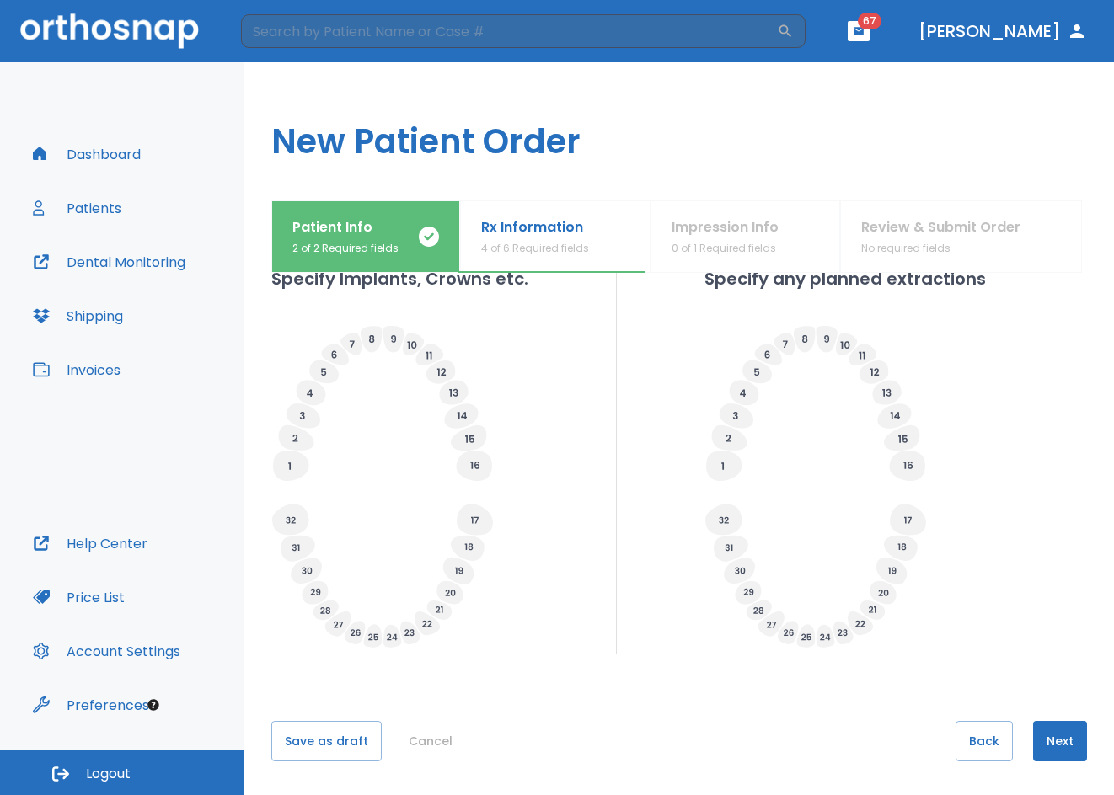
click at [1061, 745] on button "Next" at bounding box center [1060, 741] width 54 height 40
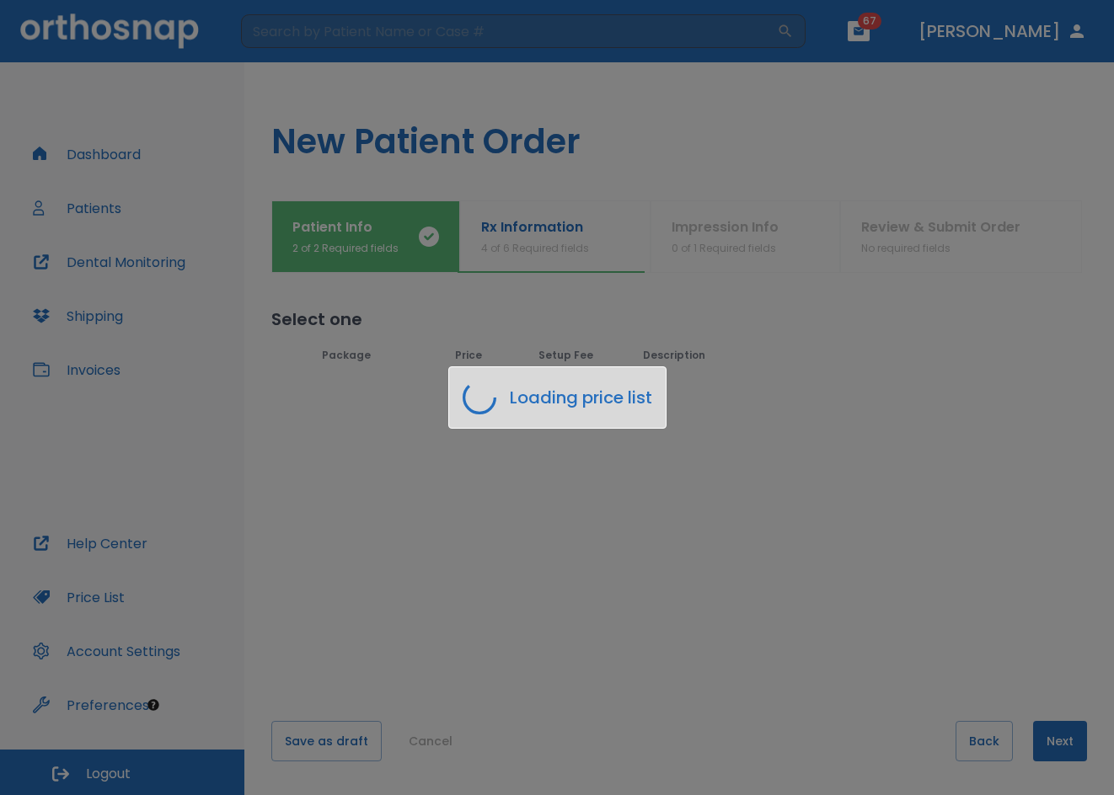
scroll to position [0, 0]
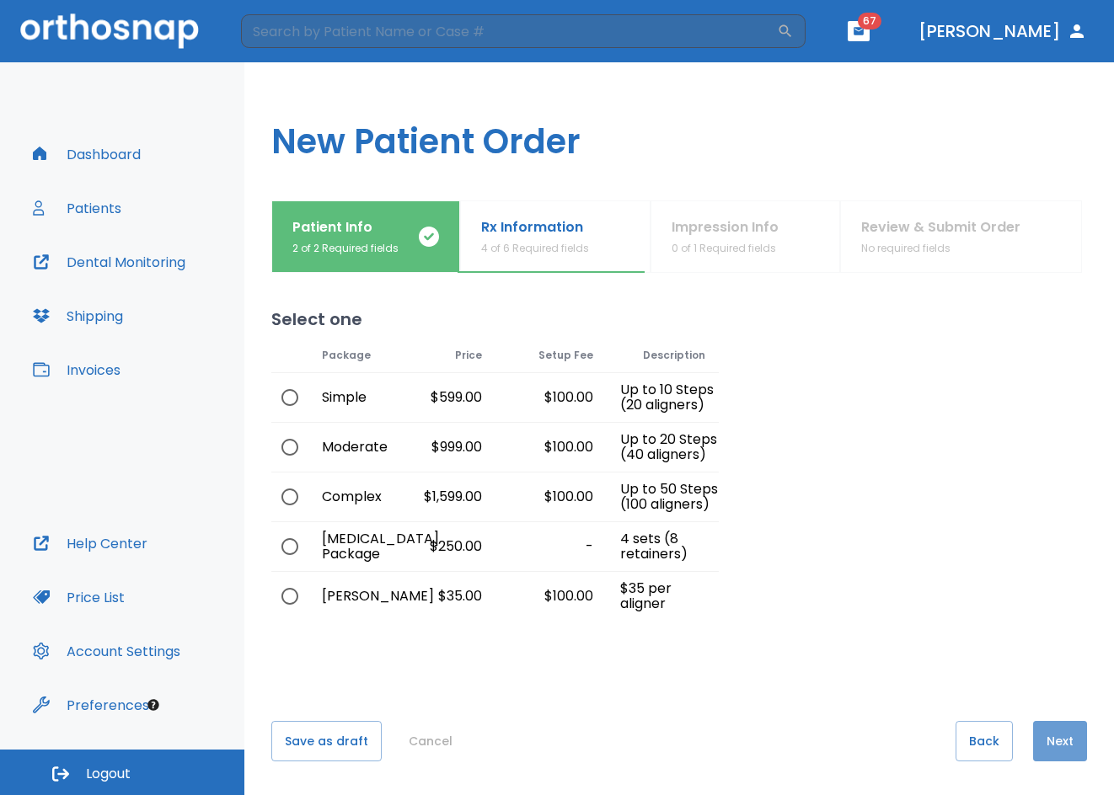
click at [1045, 740] on button "Next" at bounding box center [1060, 741] width 54 height 40
click at [975, 741] on button "Back" at bounding box center [983, 741] width 57 height 40
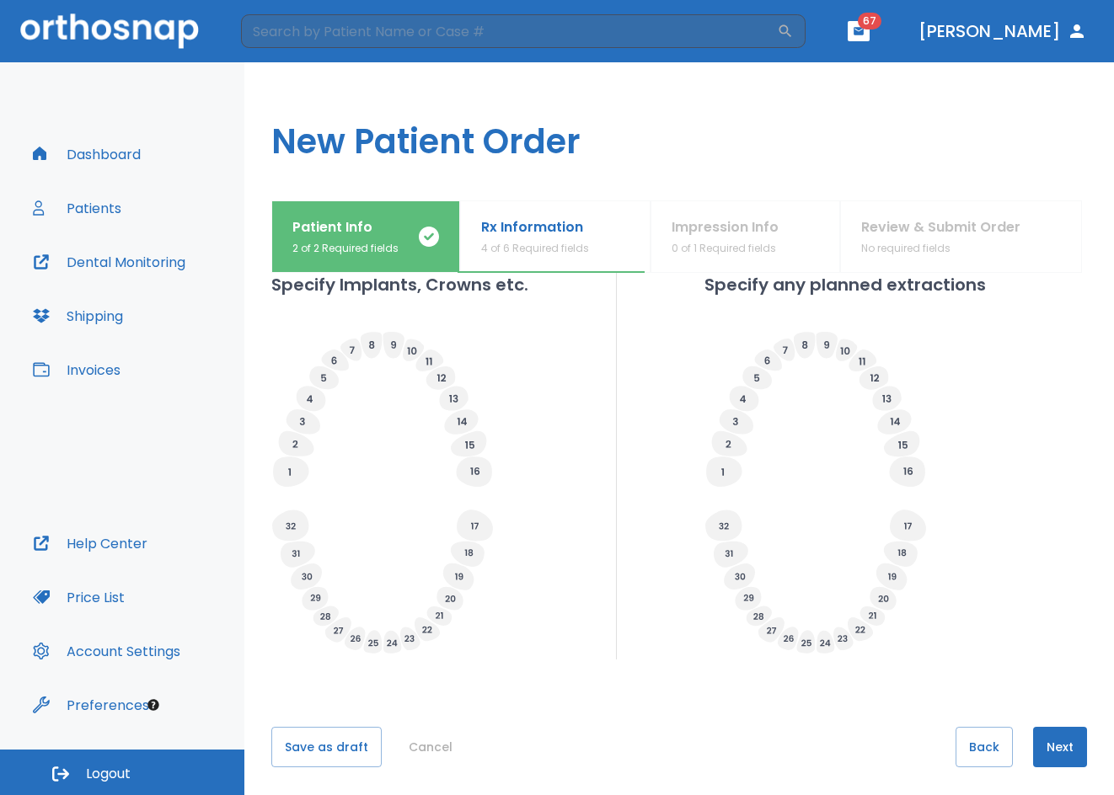
scroll to position [507, 0]
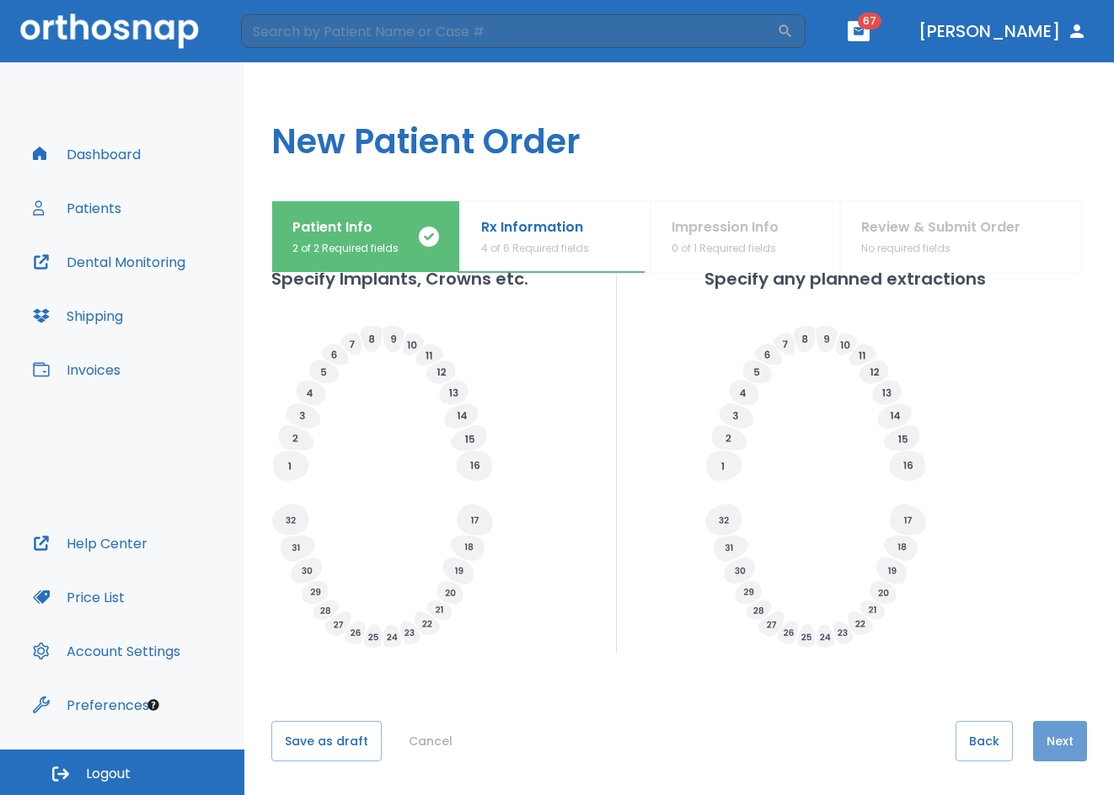
click at [1061, 733] on button "Next" at bounding box center [1060, 741] width 54 height 40
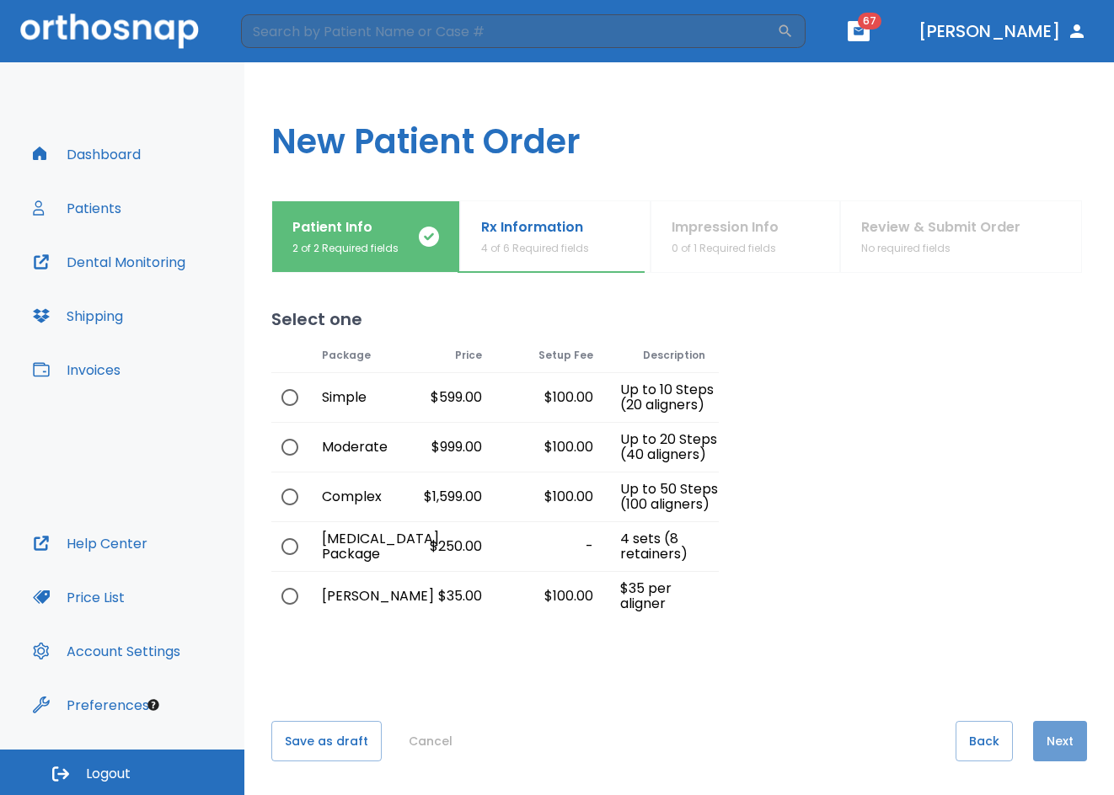
click at [1050, 751] on button "Next" at bounding box center [1060, 741] width 54 height 40
click at [978, 740] on button "Back" at bounding box center [983, 741] width 57 height 40
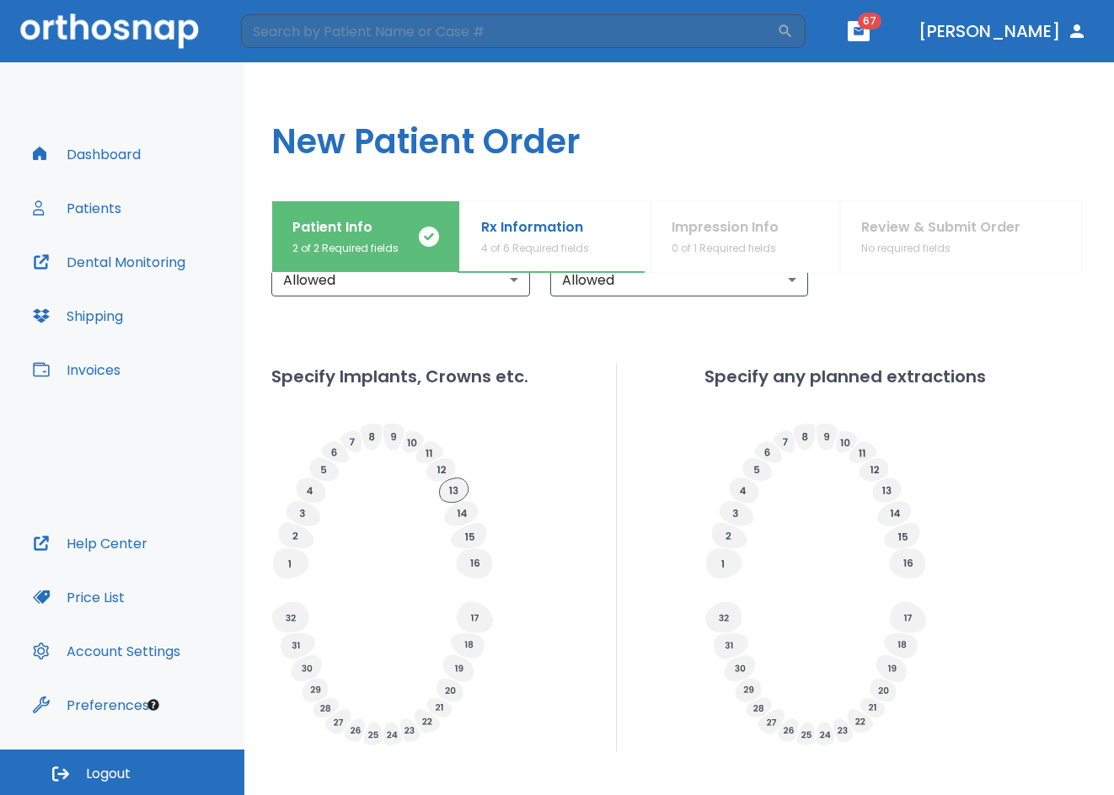
scroll to position [507, 0]
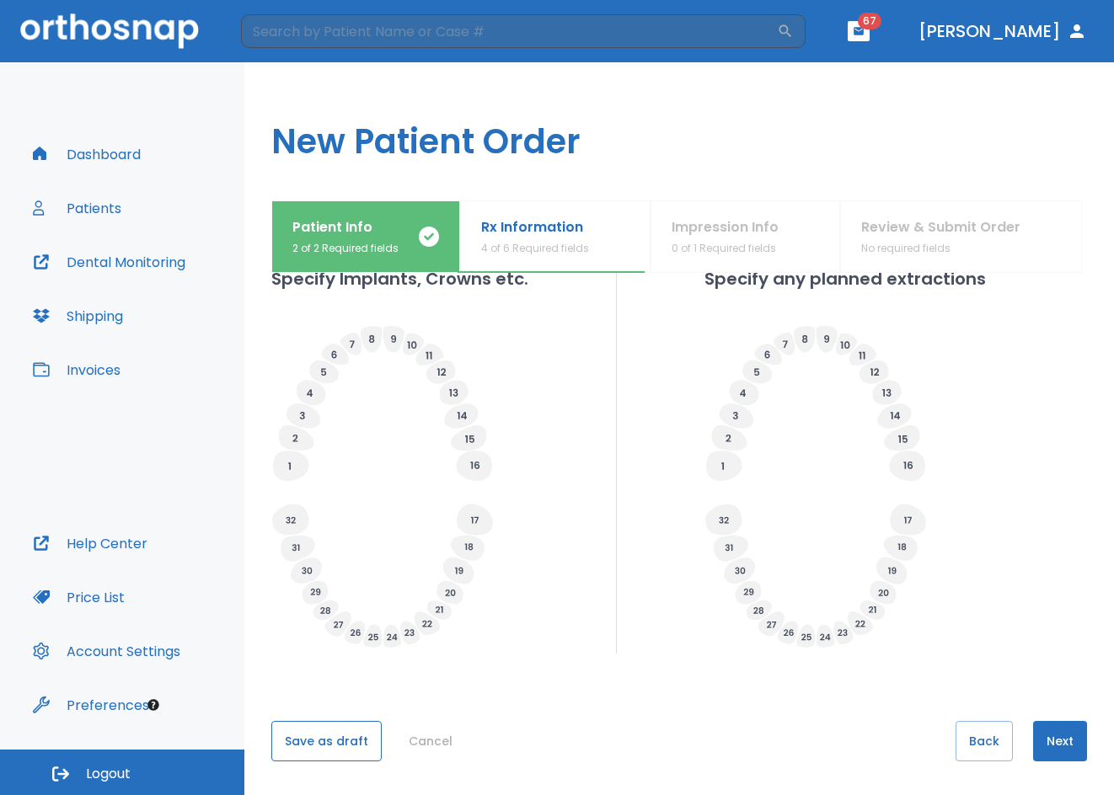
click at [356, 747] on button "Save as draft" at bounding box center [326, 741] width 110 height 40
click at [296, 741] on button "Save" at bounding box center [299, 741] width 56 height 40
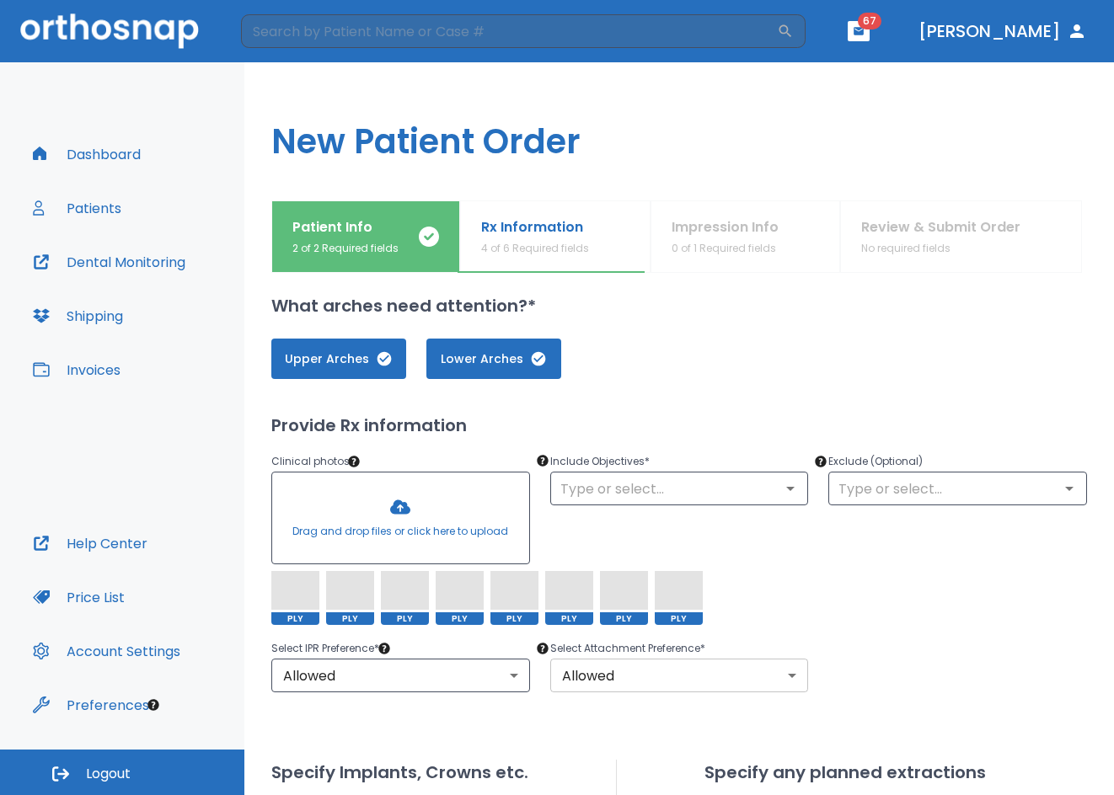
scroll to position [0, 0]
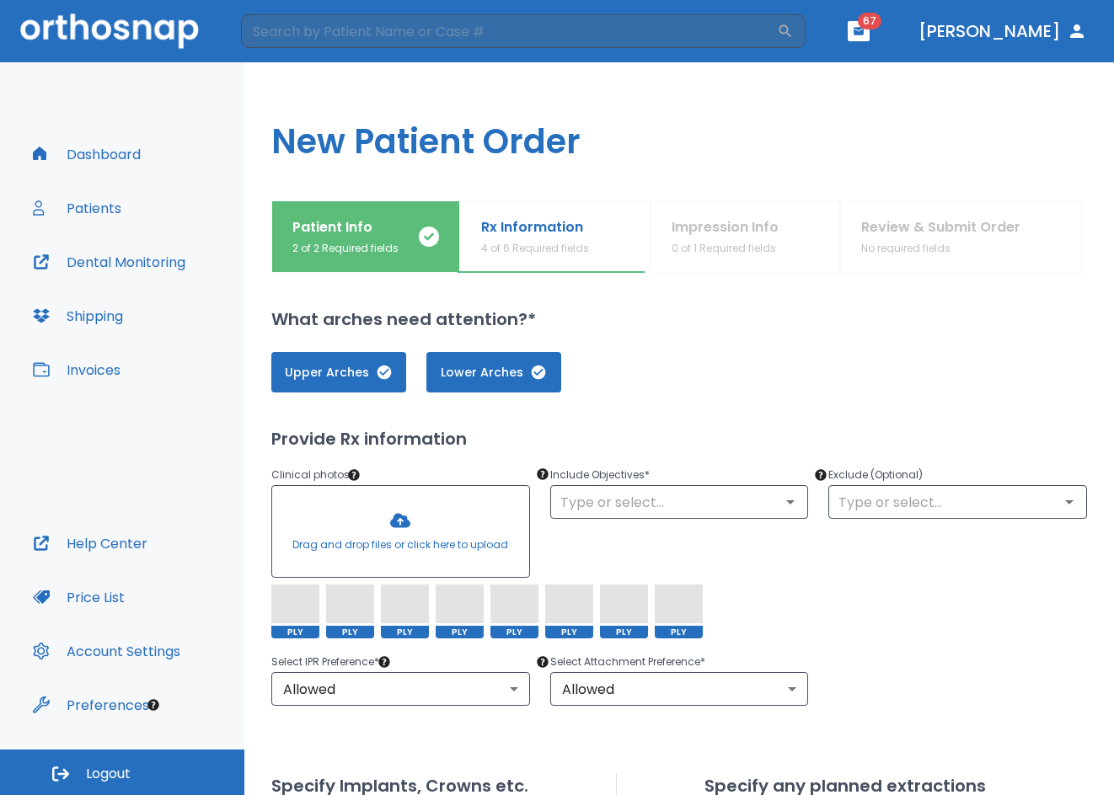
click at [123, 128] on div "Dashboard Patients Dental Monitoring Shipping Invoices Help Center Price List A…" at bounding box center [122, 405] width 244 height 687
click at [122, 142] on button "Dashboard" at bounding box center [87, 154] width 128 height 40
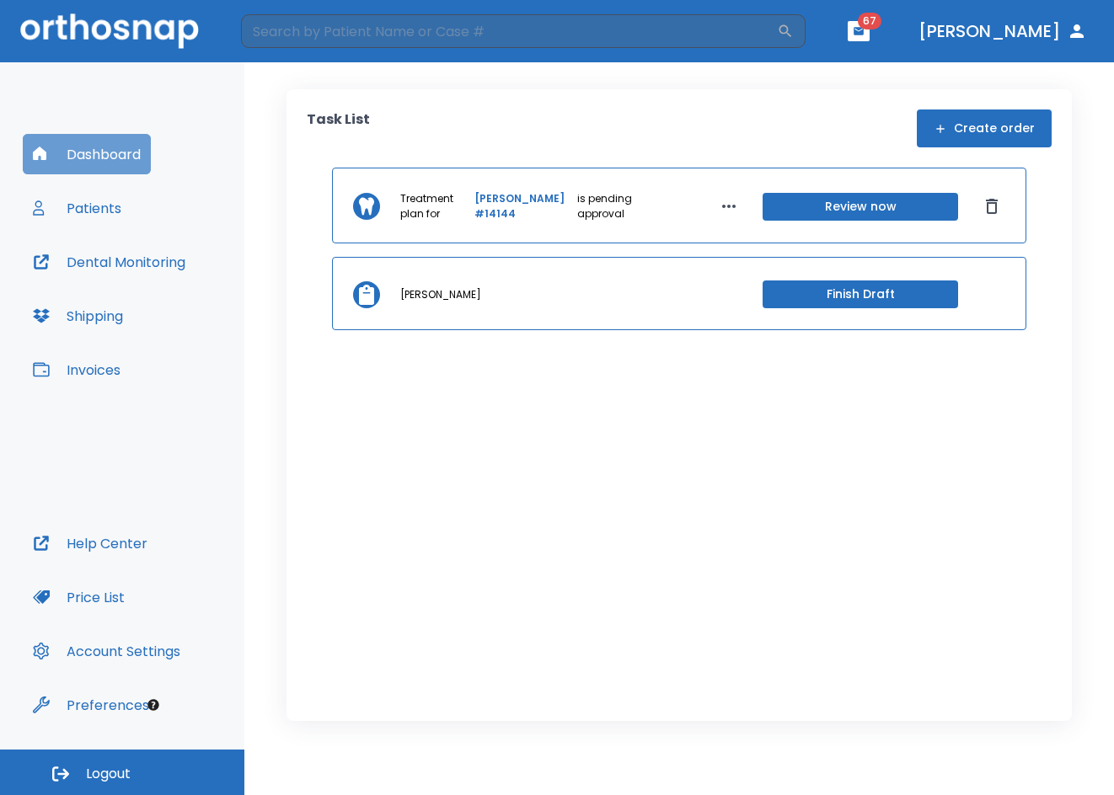
click at [123, 174] on button "Dashboard" at bounding box center [87, 154] width 128 height 40
click at [100, 204] on button "Patients" at bounding box center [77, 208] width 109 height 40
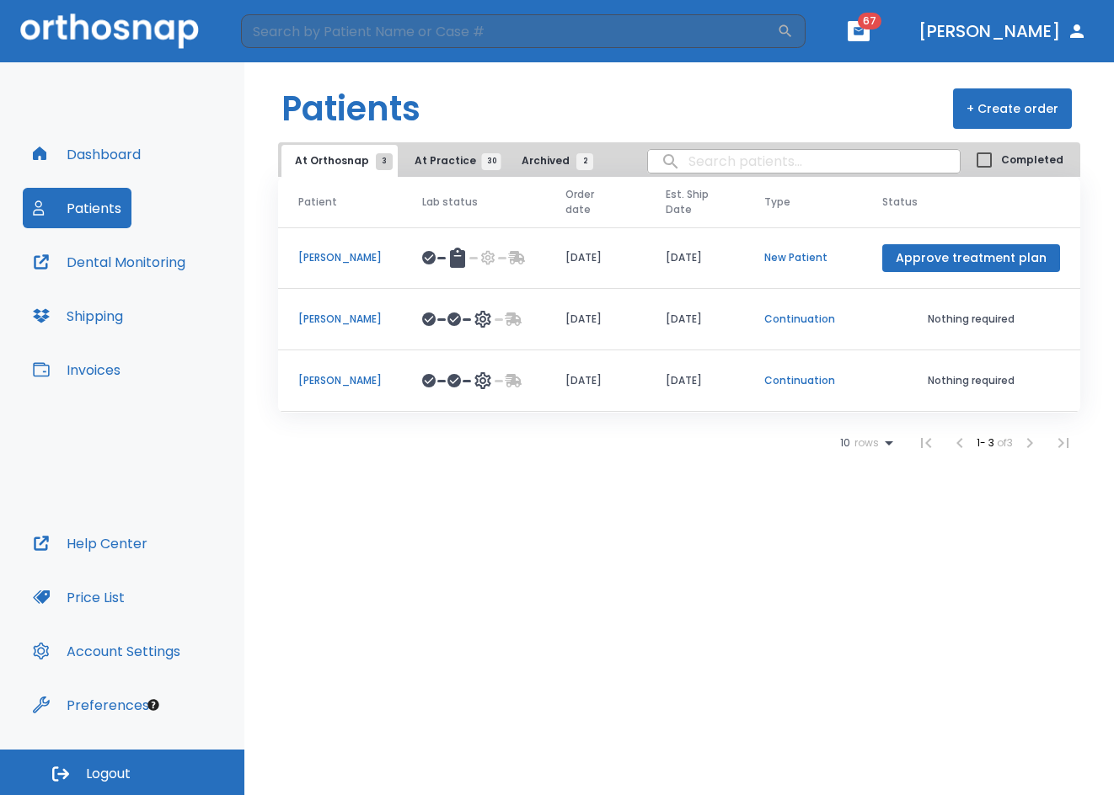
click at [329, 385] on p "[PERSON_NAME]" at bounding box center [339, 380] width 83 height 15
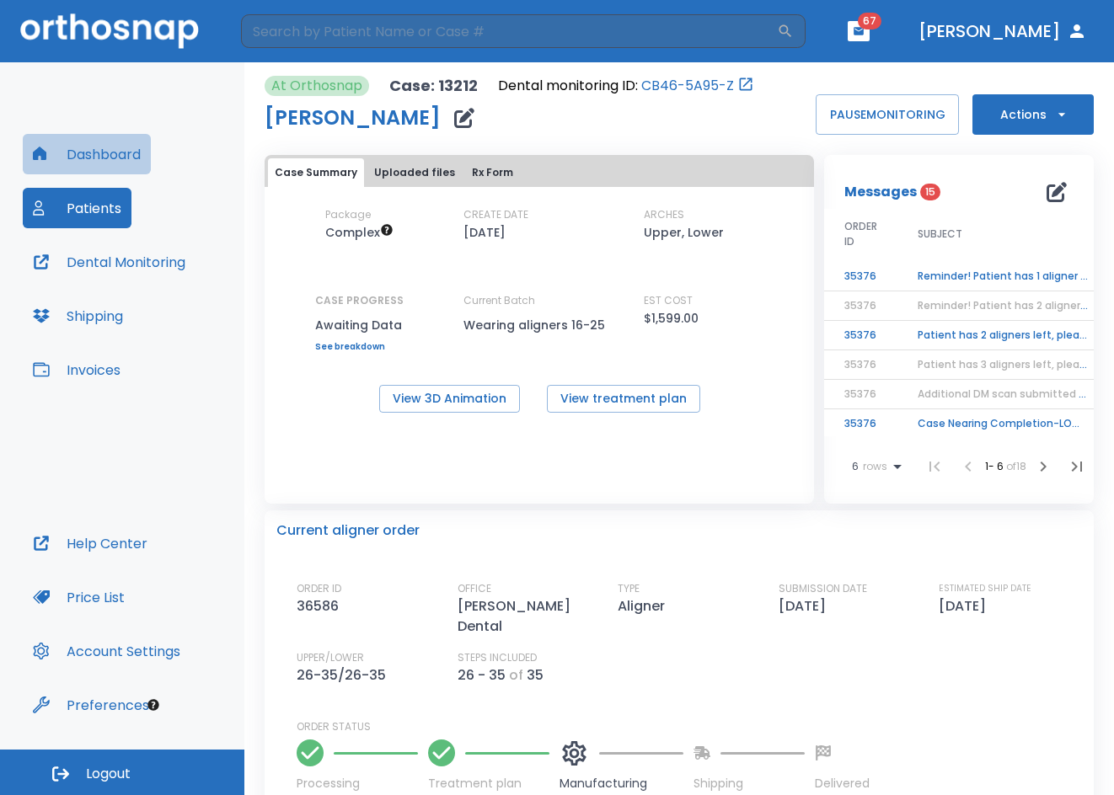
click at [129, 158] on button "Dashboard" at bounding box center [87, 154] width 128 height 40
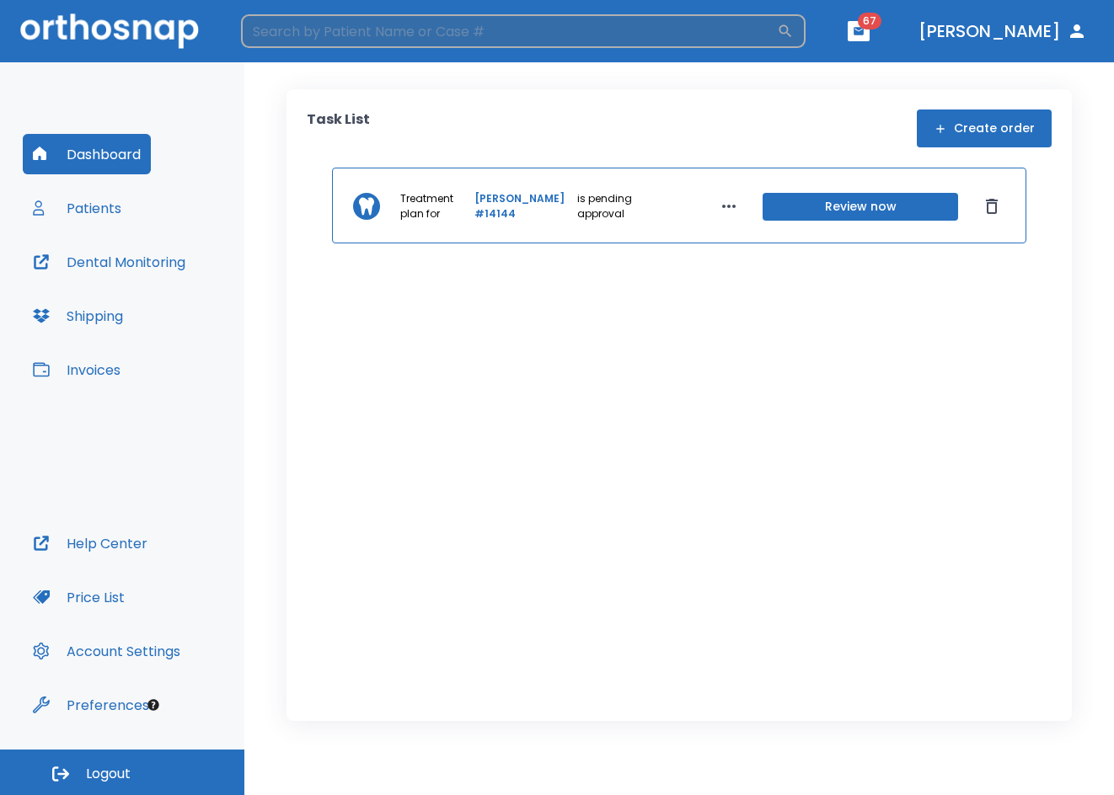
click at [747, 45] on input "search" at bounding box center [509, 31] width 536 height 34
type input "[PERSON_NAME]"
click at [805, 35] on div "[PERSON_NAME] ​" at bounding box center [523, 31] width 564 height 34
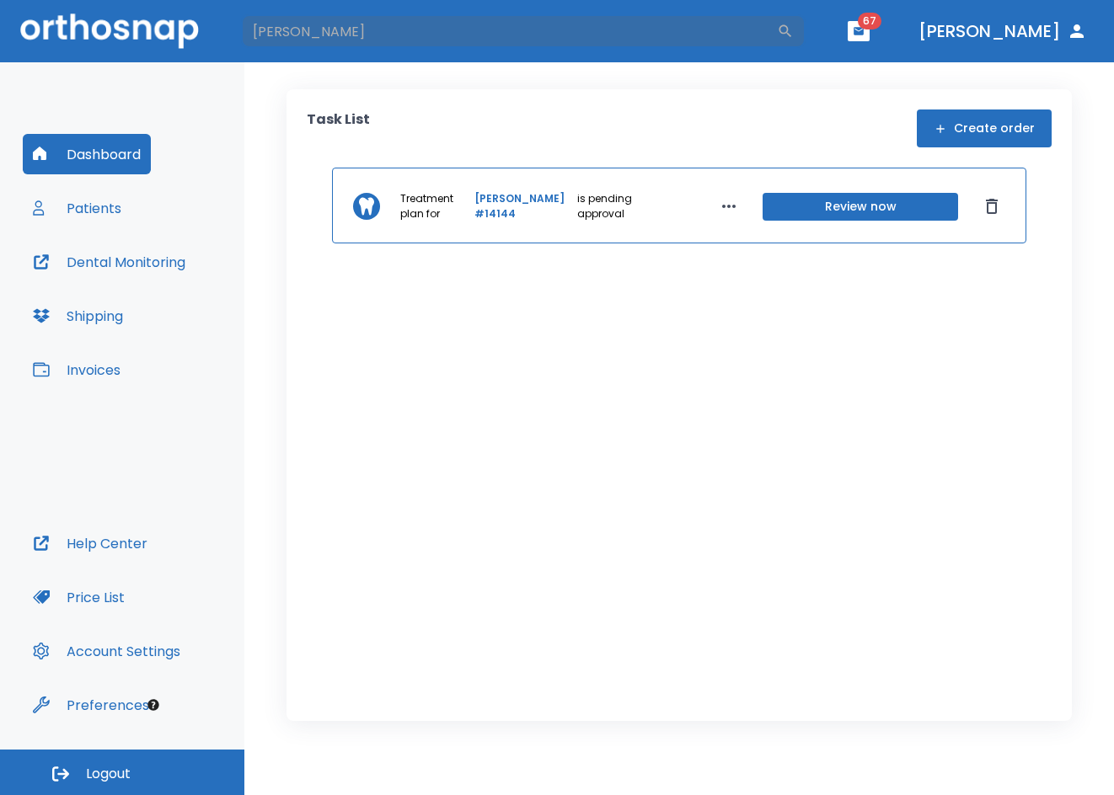
click at [84, 250] on button "Dental Monitoring" at bounding box center [109, 262] width 173 height 40
click at [73, 199] on button "Patients" at bounding box center [77, 208] width 109 height 40
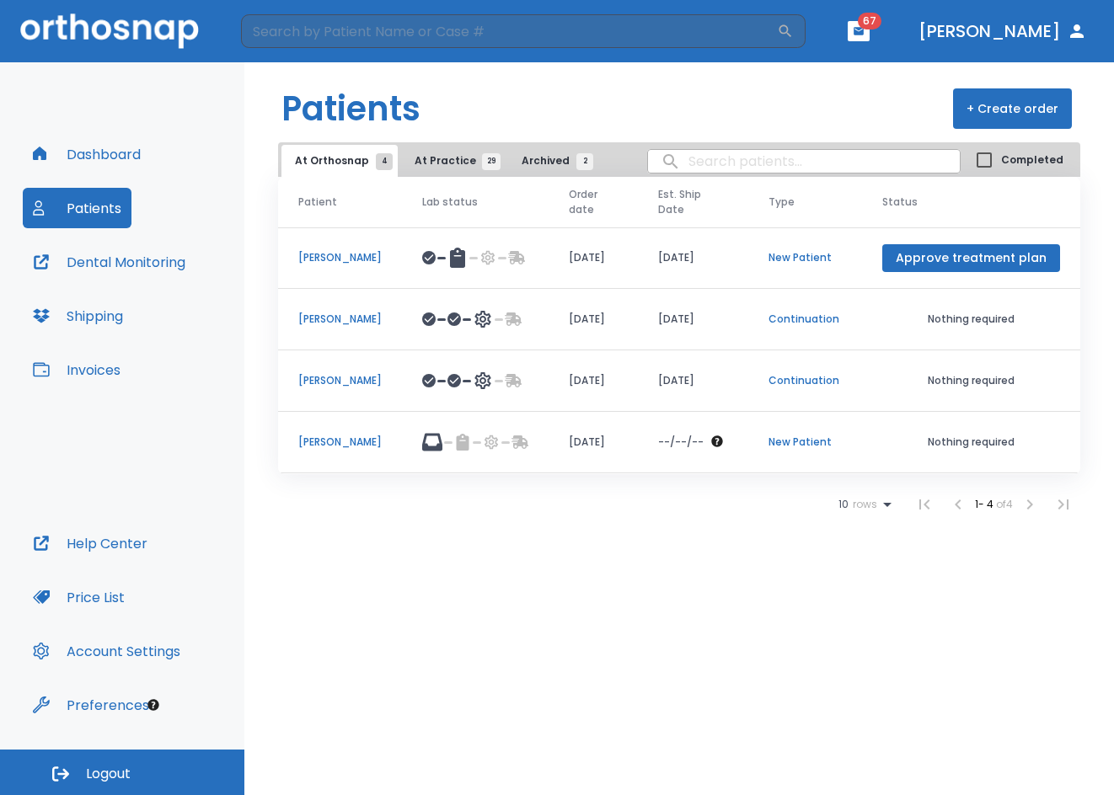
click at [691, 157] on input "search" at bounding box center [804, 161] width 312 height 33
type input "[PERSON_NAME]"
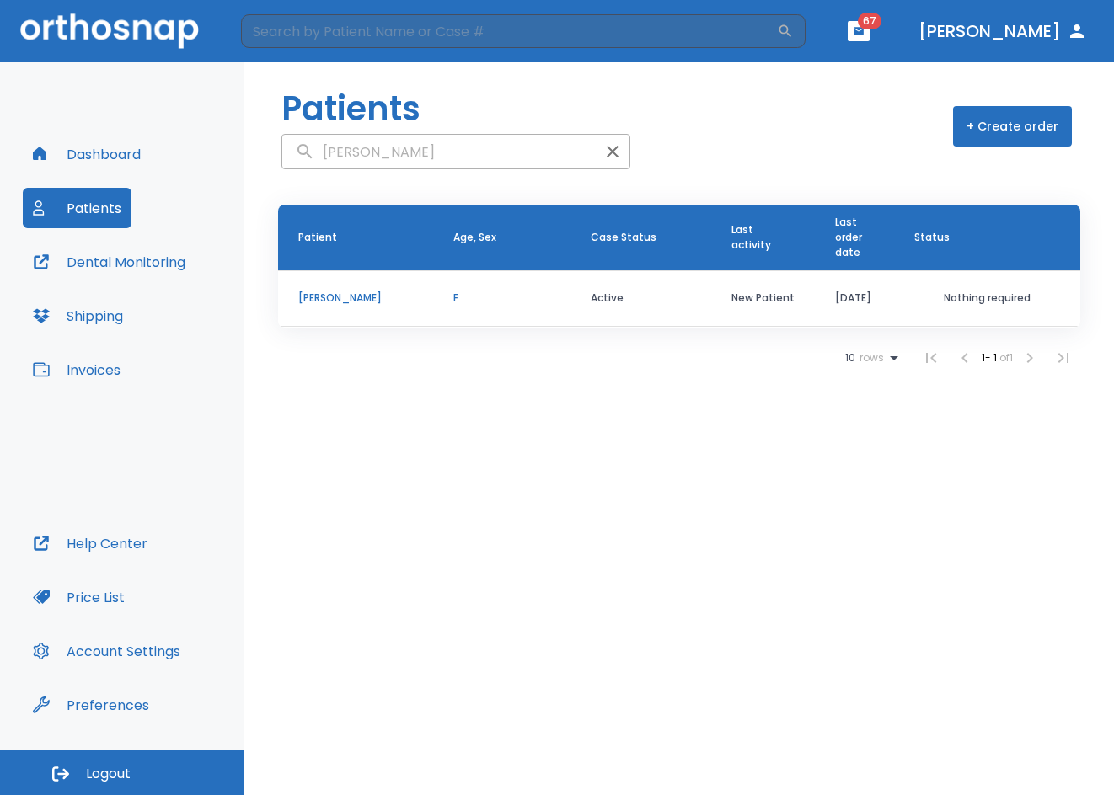
click at [348, 298] on p "[PERSON_NAME]" at bounding box center [355, 298] width 115 height 15
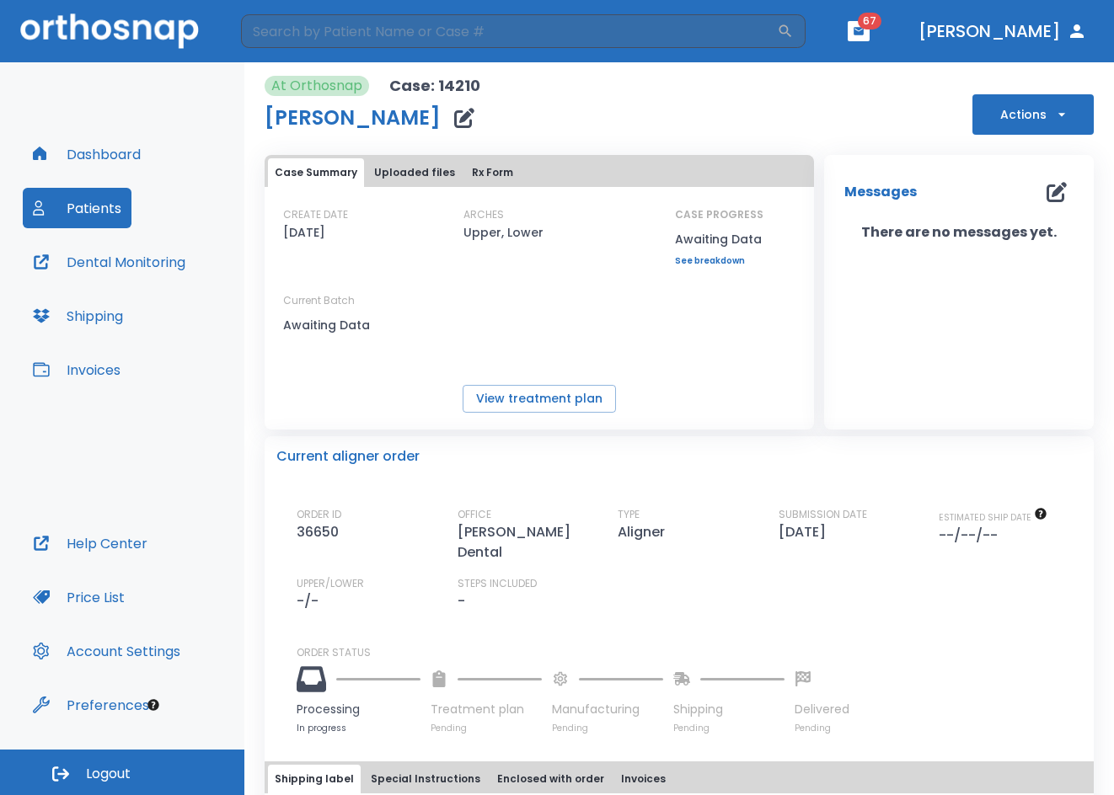
click at [91, 216] on button "Patients" at bounding box center [77, 208] width 109 height 40
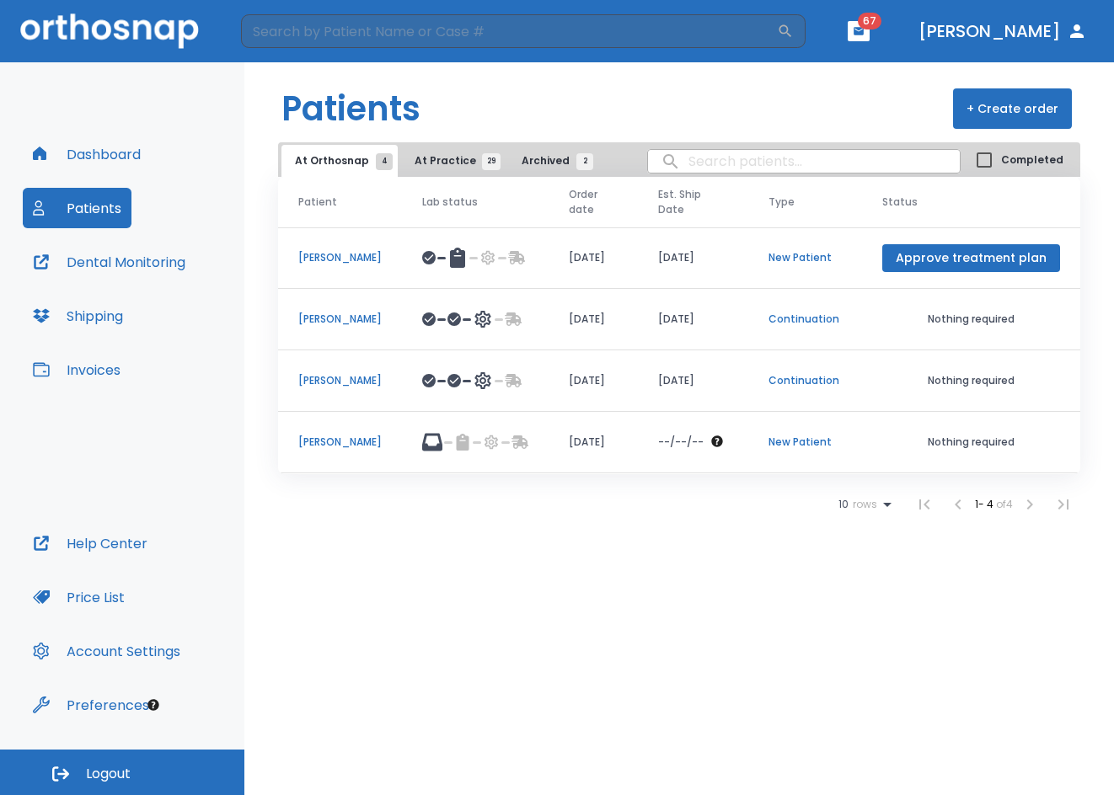
click at [722, 160] on input "search" at bounding box center [804, 161] width 312 height 33
type input "[PERSON_NAME]"
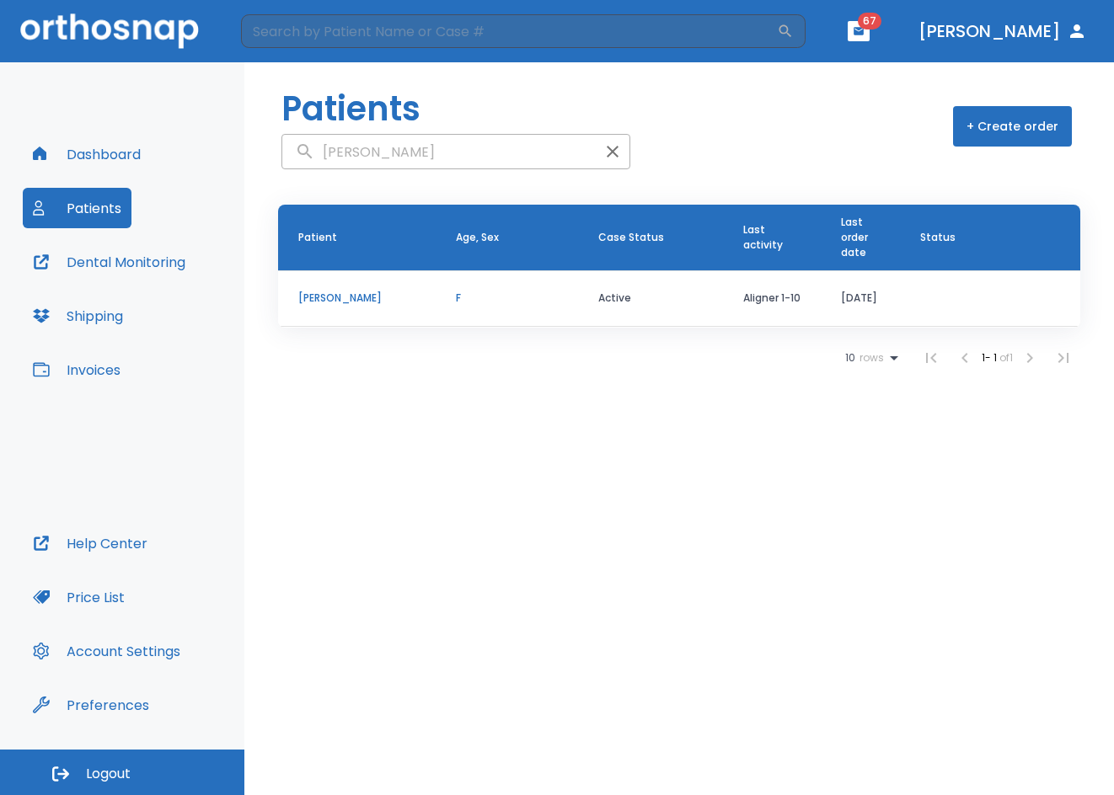
click at [354, 302] on p "[PERSON_NAME]" at bounding box center [356, 298] width 117 height 15
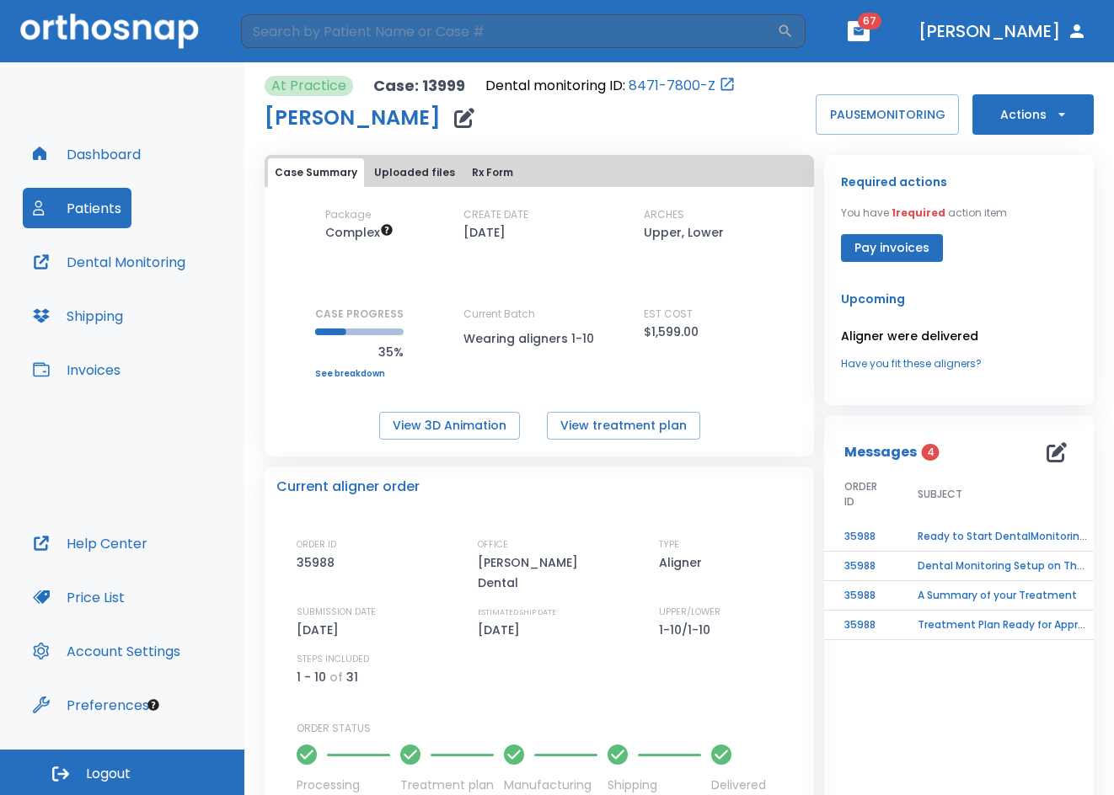
click at [959, 526] on td "Ready to Start DentalMonitoring!" at bounding box center [1002, 536] width 211 height 29
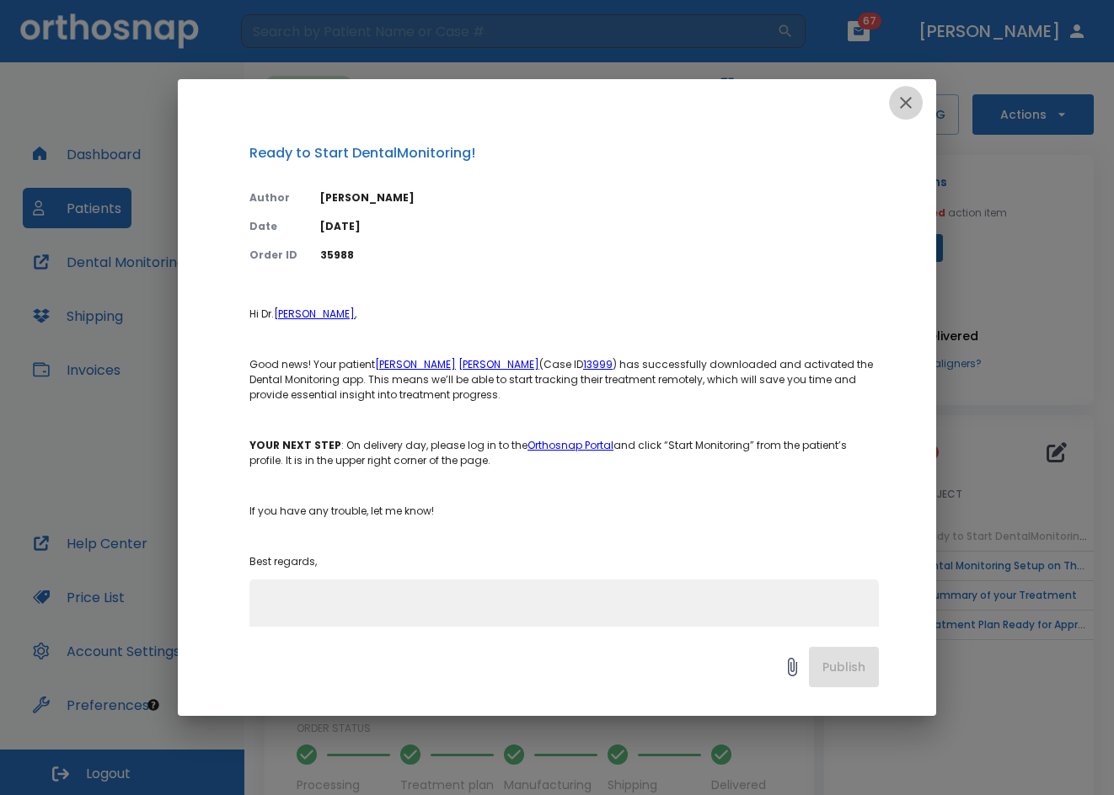
click at [900, 104] on icon "button" at bounding box center [905, 103] width 20 height 20
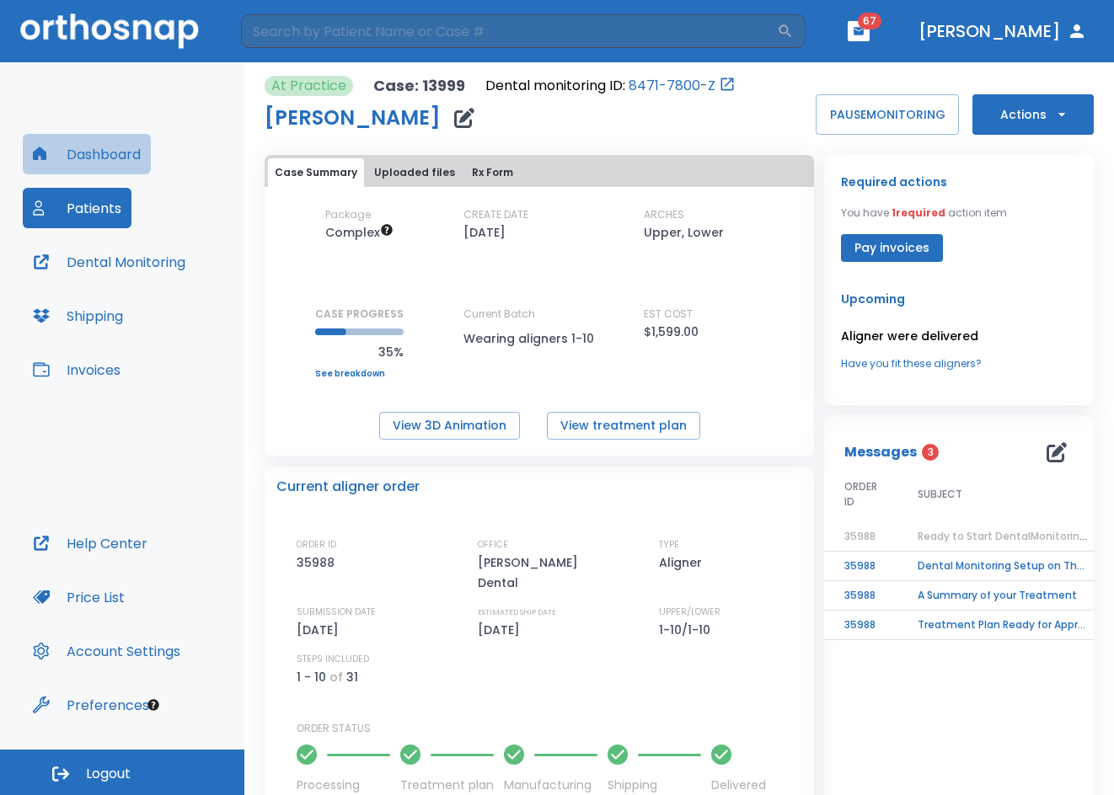
click at [97, 152] on button "Dashboard" at bounding box center [87, 154] width 128 height 40
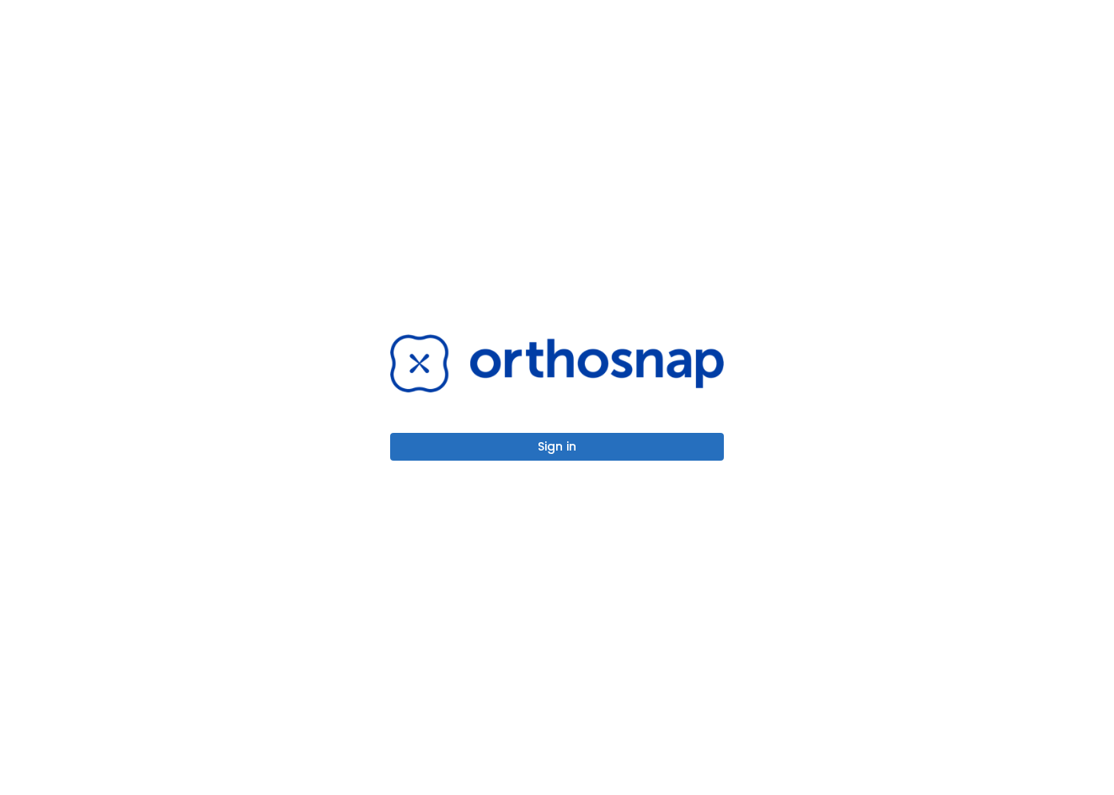
click at [576, 447] on button "Sign in" at bounding box center [557, 447] width 334 height 28
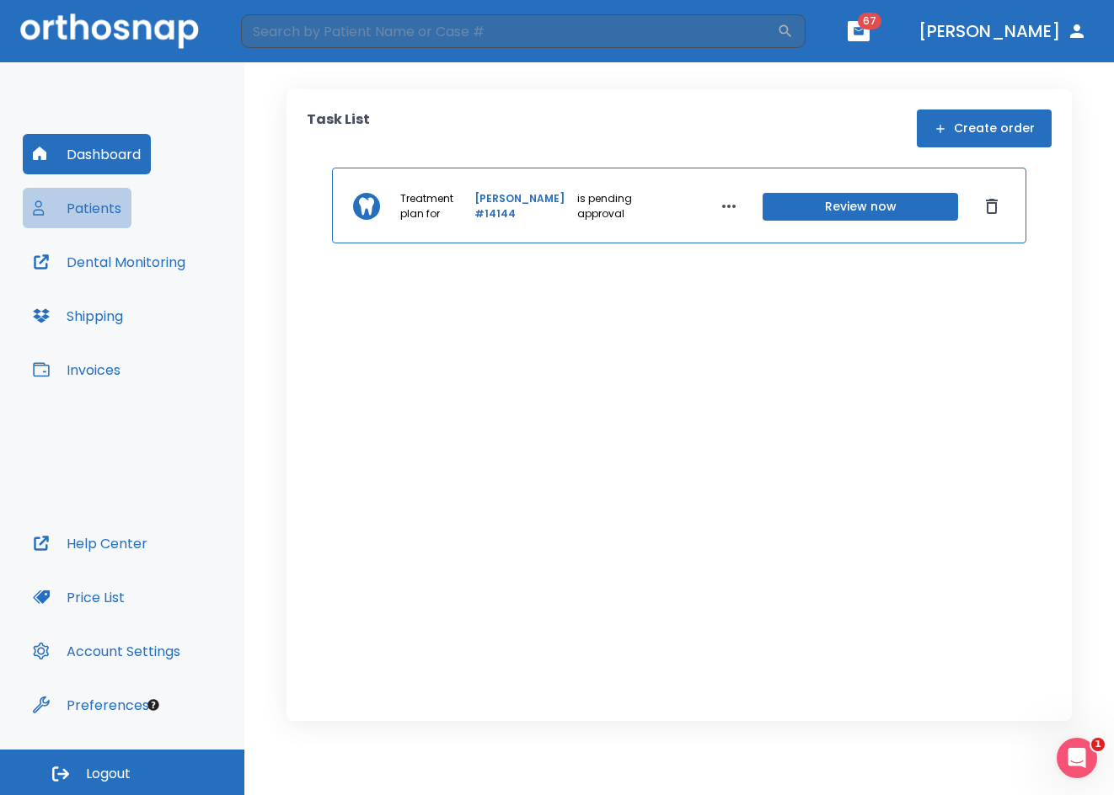
click at [109, 210] on button "Patients" at bounding box center [77, 208] width 109 height 40
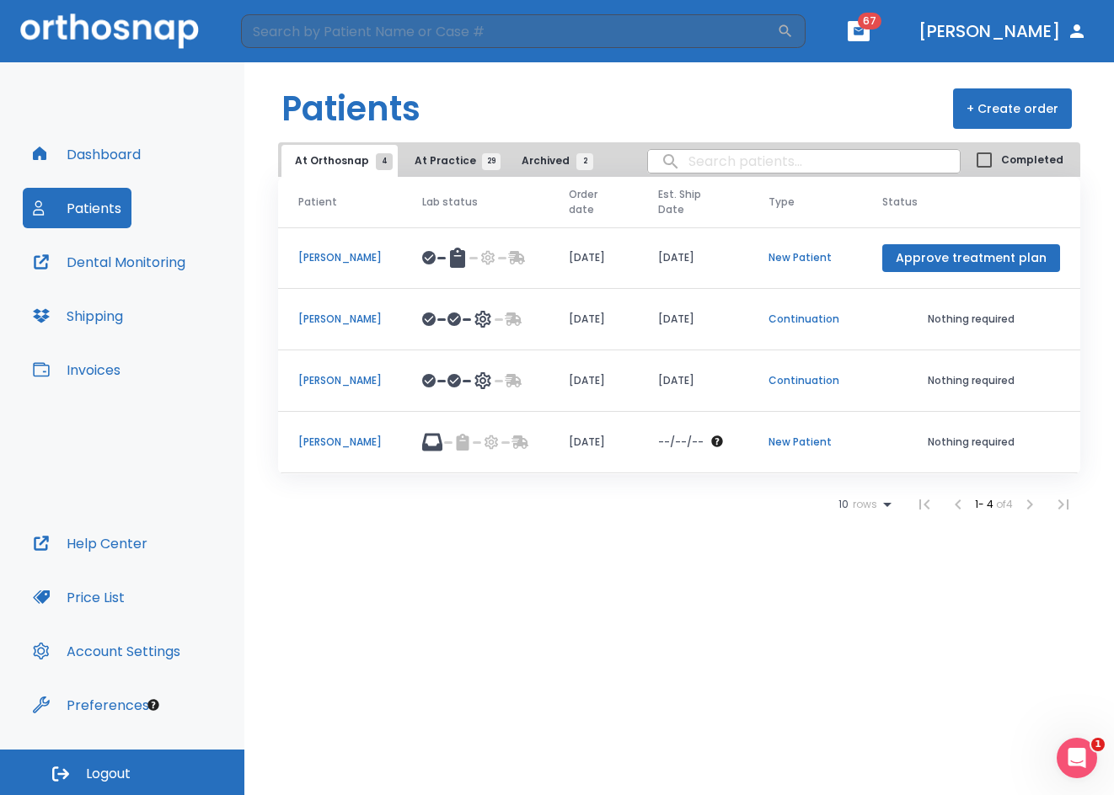
click at [331, 437] on p "[PERSON_NAME]" at bounding box center [339, 442] width 83 height 15
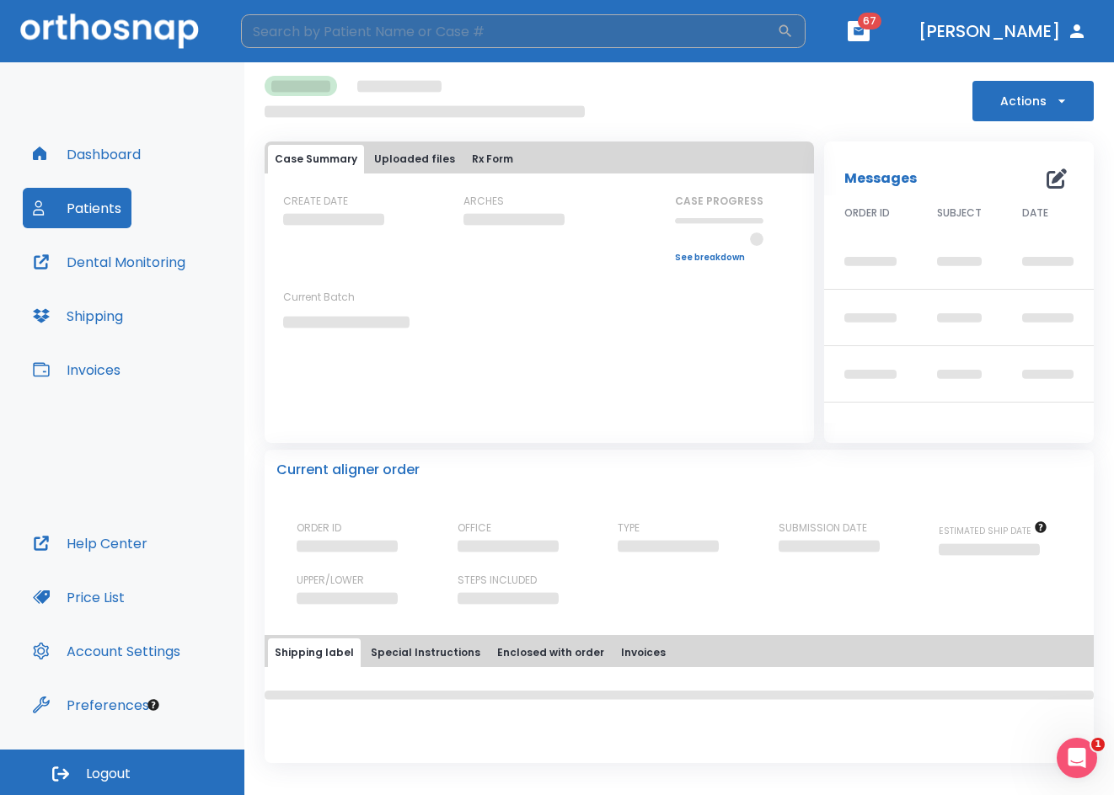
click at [394, 34] on input "search" at bounding box center [509, 31] width 536 height 34
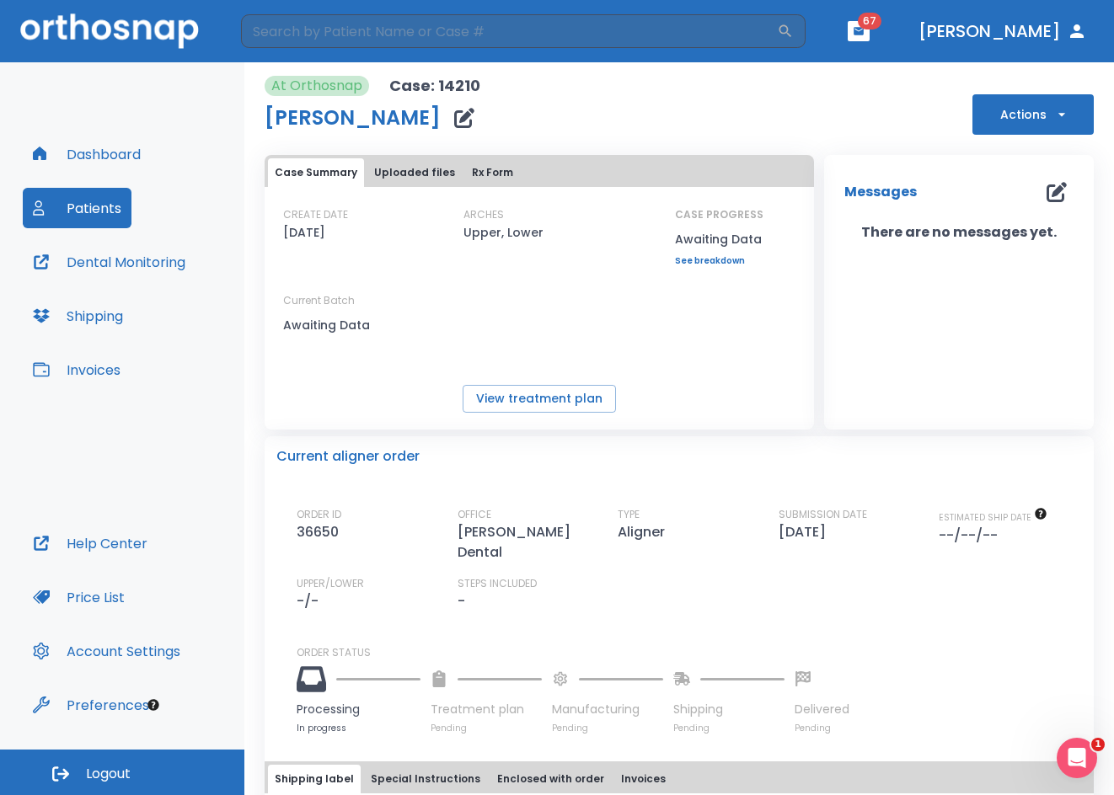
click at [673, 344] on div "CREATE DATE 09/22/25 ARCHES Upper, Lower CASE PROGRESS Awaiting Data Upper prog…" at bounding box center [539, 279] width 549 height 144
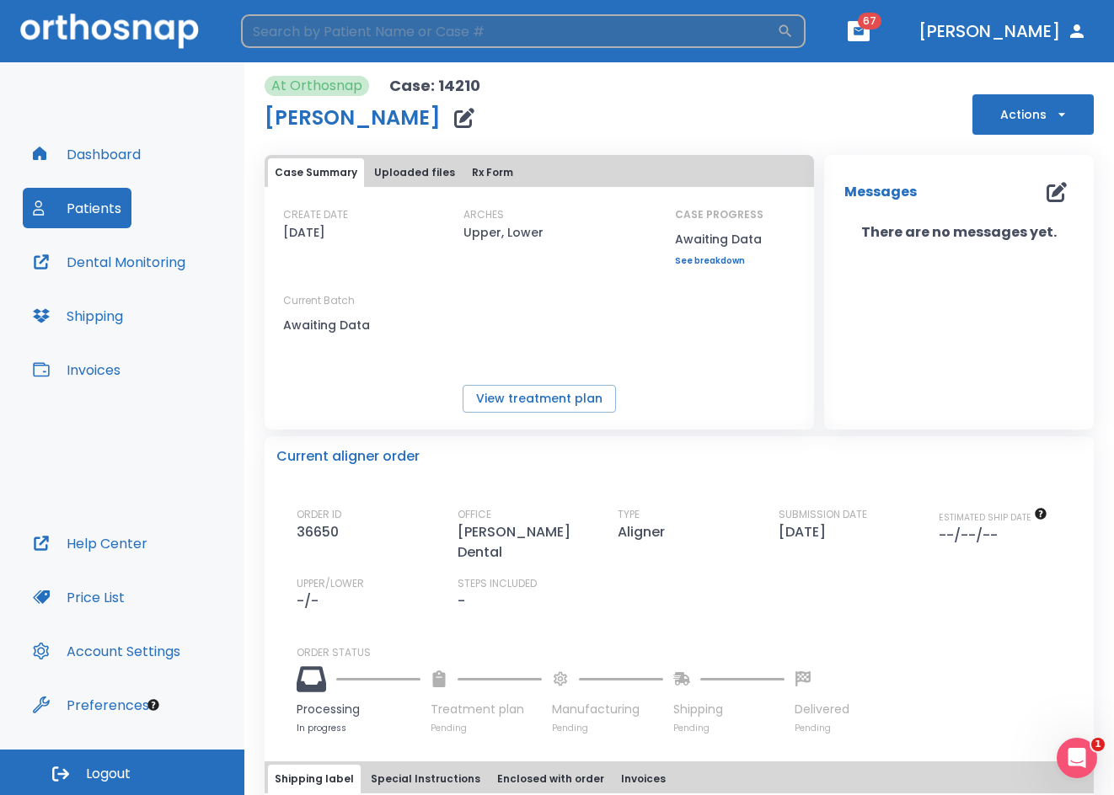
click at [322, 35] on input "search" at bounding box center [509, 31] width 536 height 34
